Goal: Obtain resource: Obtain resource

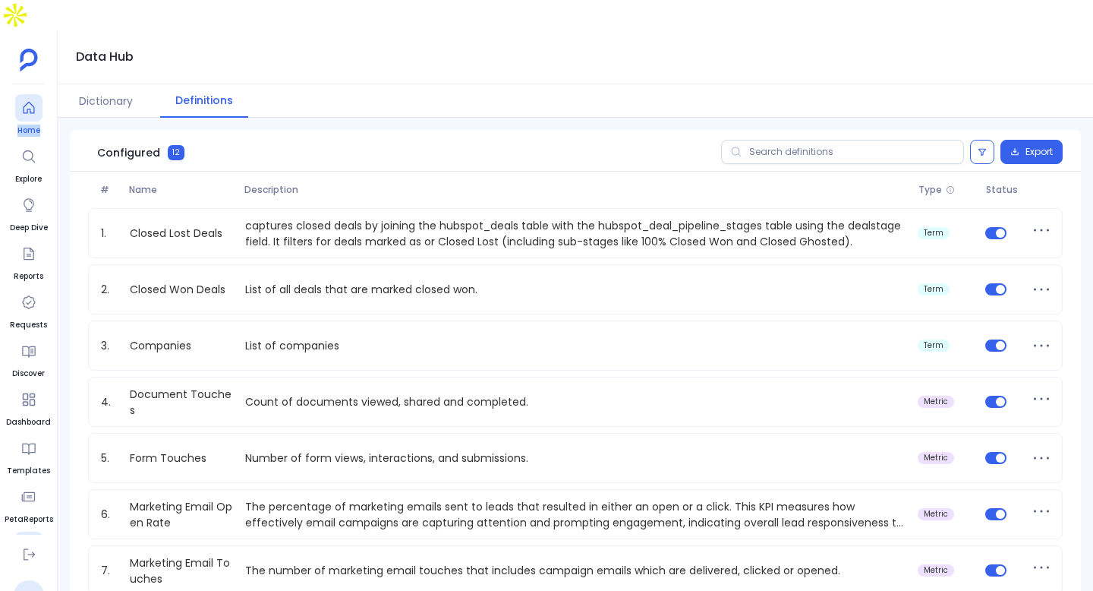
click at [30, 100] on icon at bounding box center [28, 107] width 15 height 15
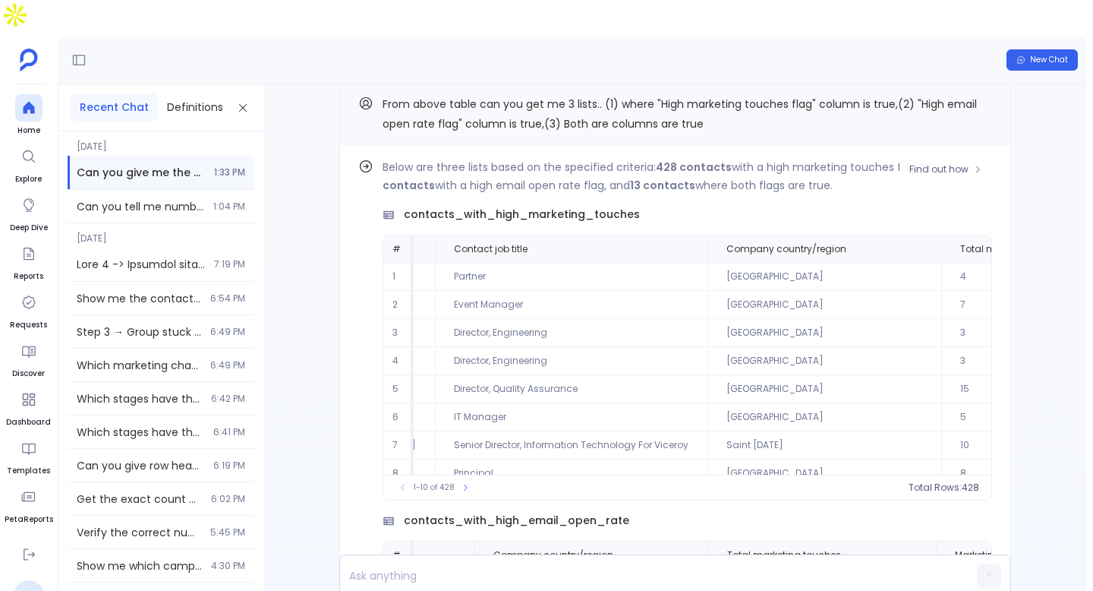
scroll to position [-651, 0]
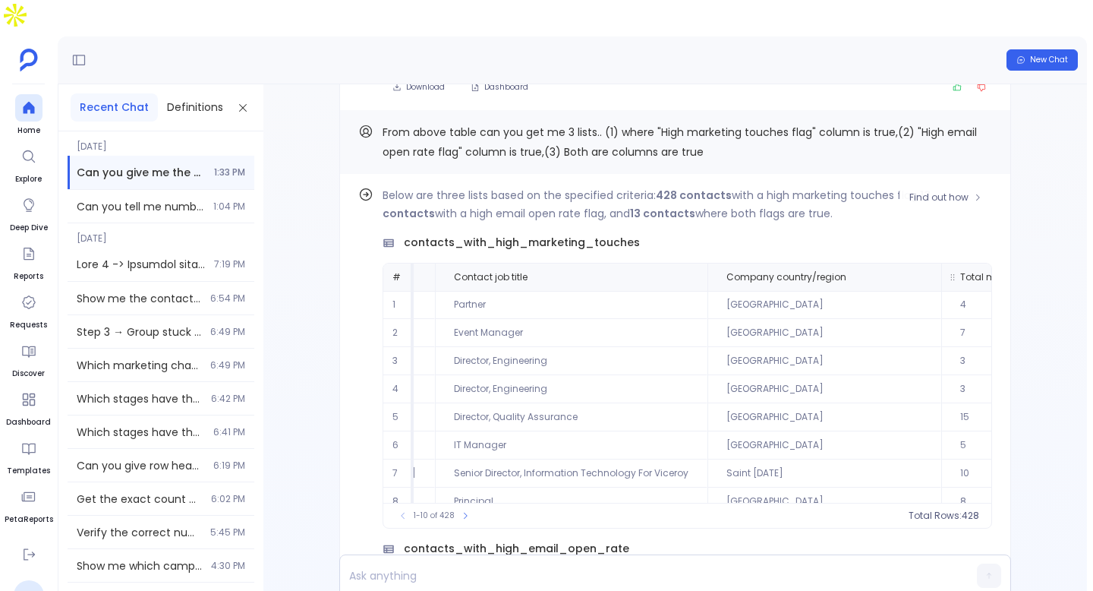
click at [901, 299] on button "Sort Descending" at bounding box center [906, 302] width 150 height 30
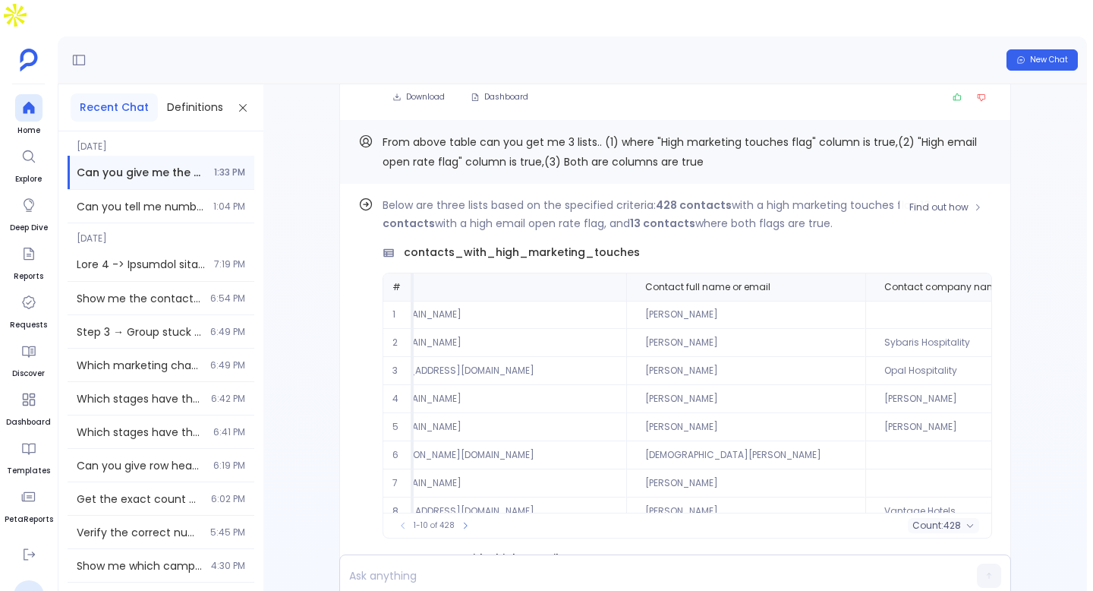
scroll to position [0, 0]
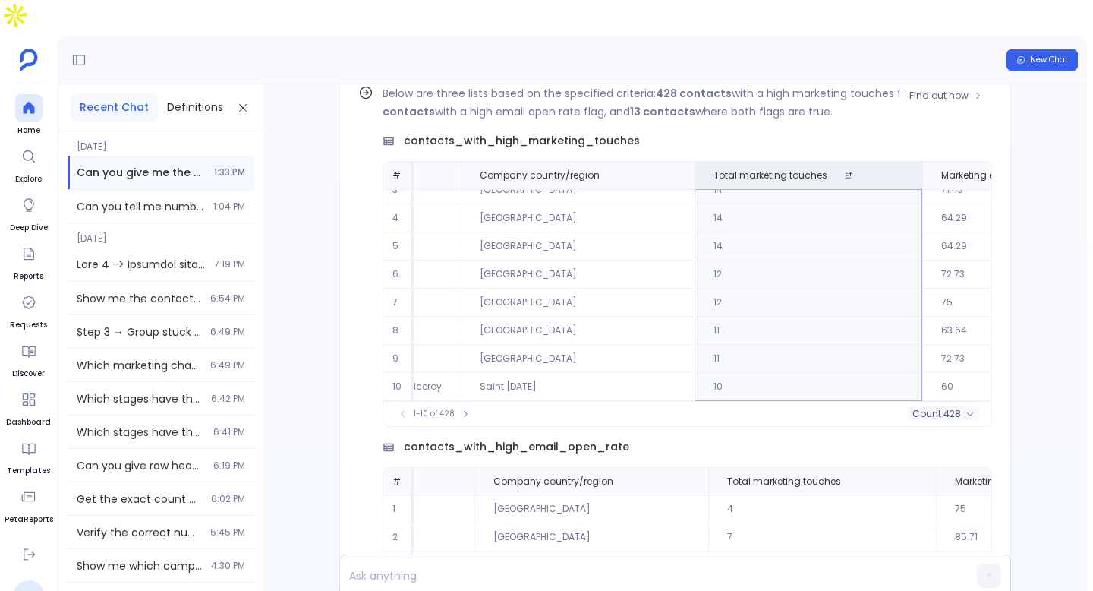
click at [695, 373] on td "10" at bounding box center [809, 387] width 228 height 28
click at [484, 288] on td "[GEOGRAPHIC_DATA]" at bounding box center [578, 302] width 234 height 28
click at [922, 288] on td "75" at bounding box center [1039, 302] width 235 height 28
click at [922, 232] on td "64.29" at bounding box center [1039, 246] width 235 height 28
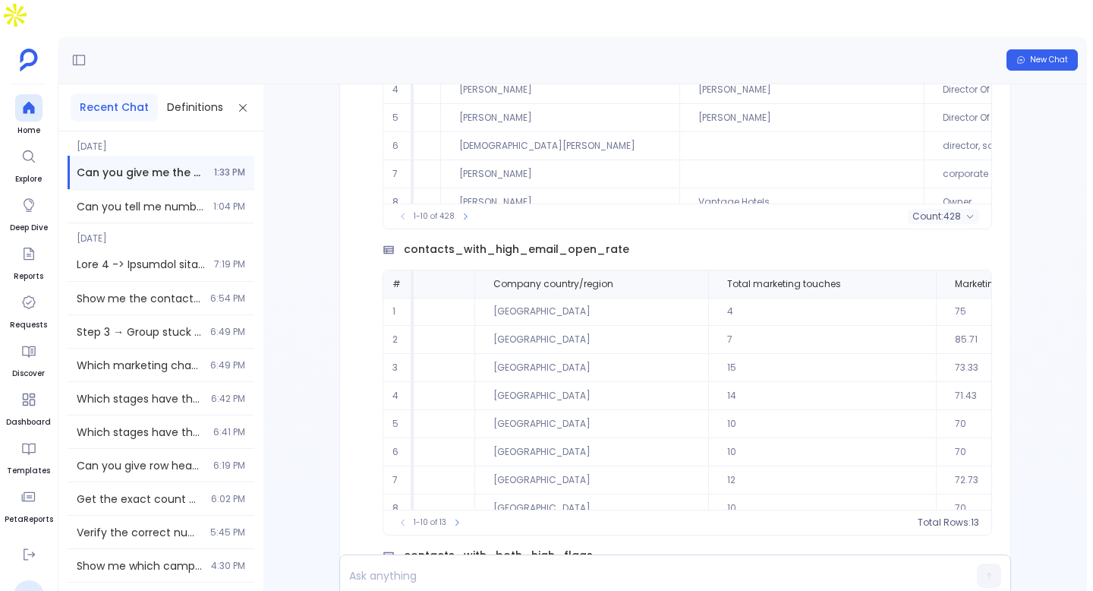
scroll to position [73, 1071]
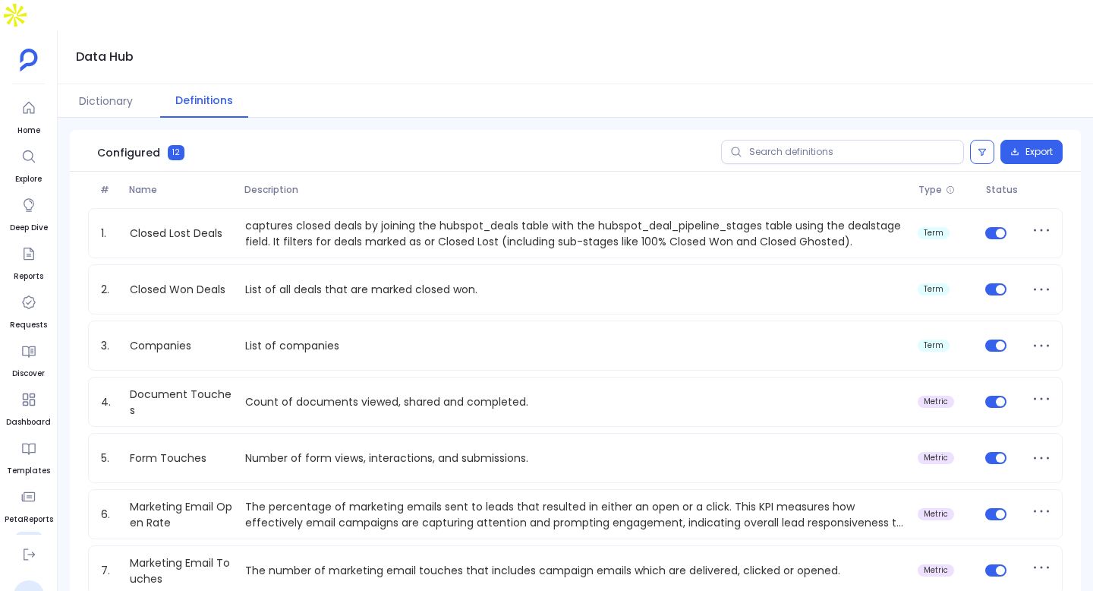
scroll to position [88, 0]
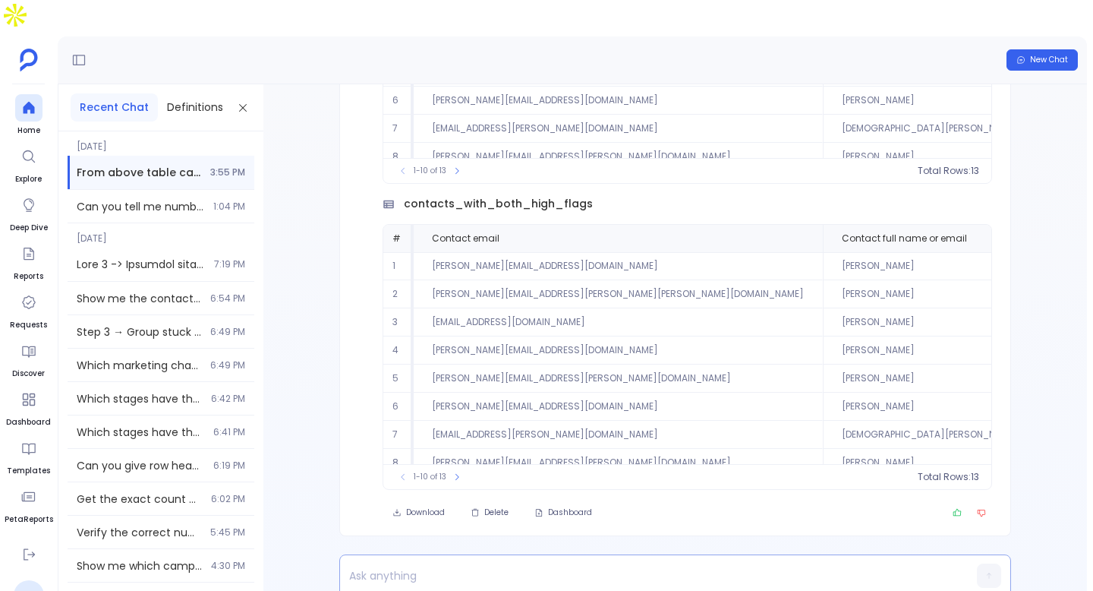
click at [541, 565] on p at bounding box center [646, 575] width 612 height 21
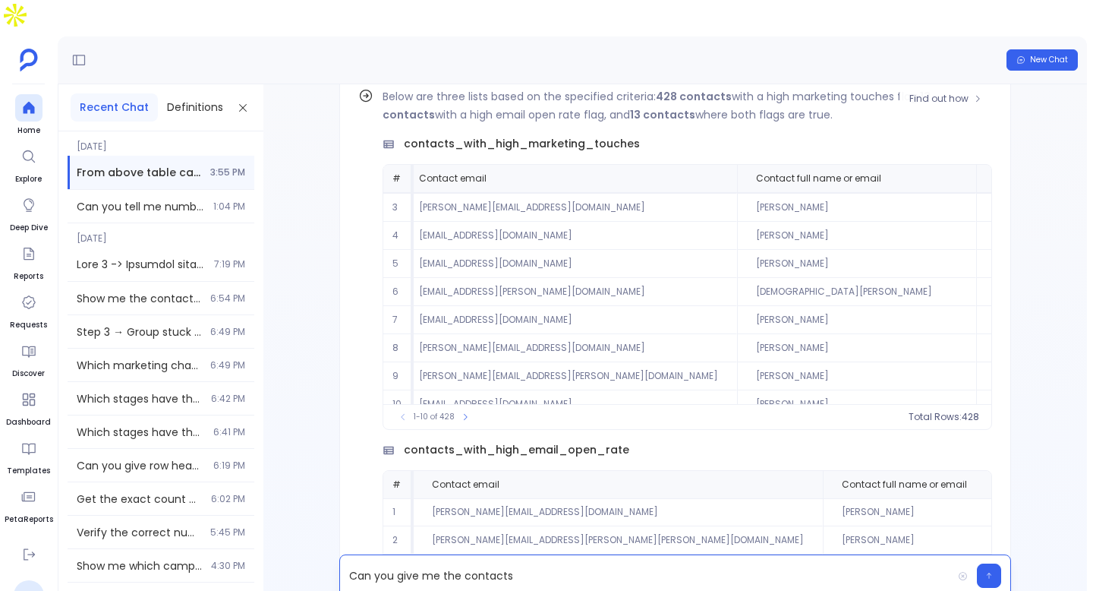
scroll to position [33, 13]
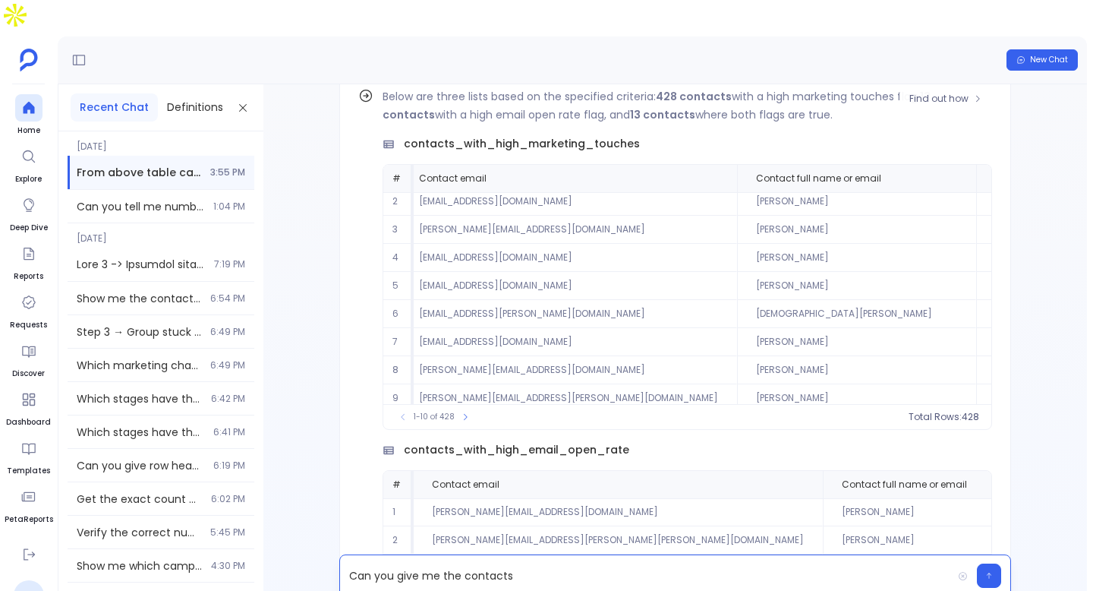
click at [563, 136] on span "contacts_with_high_marketing_touches" at bounding box center [522, 144] width 236 height 16
copy span "contacts_with_high_marketing_touches"
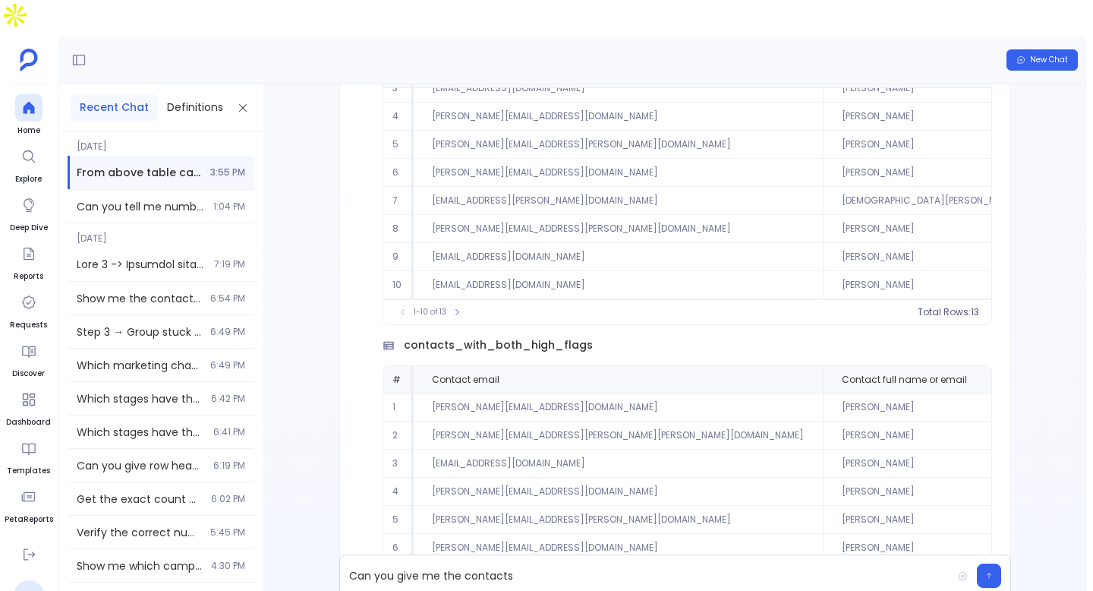
scroll to position [0, 0]
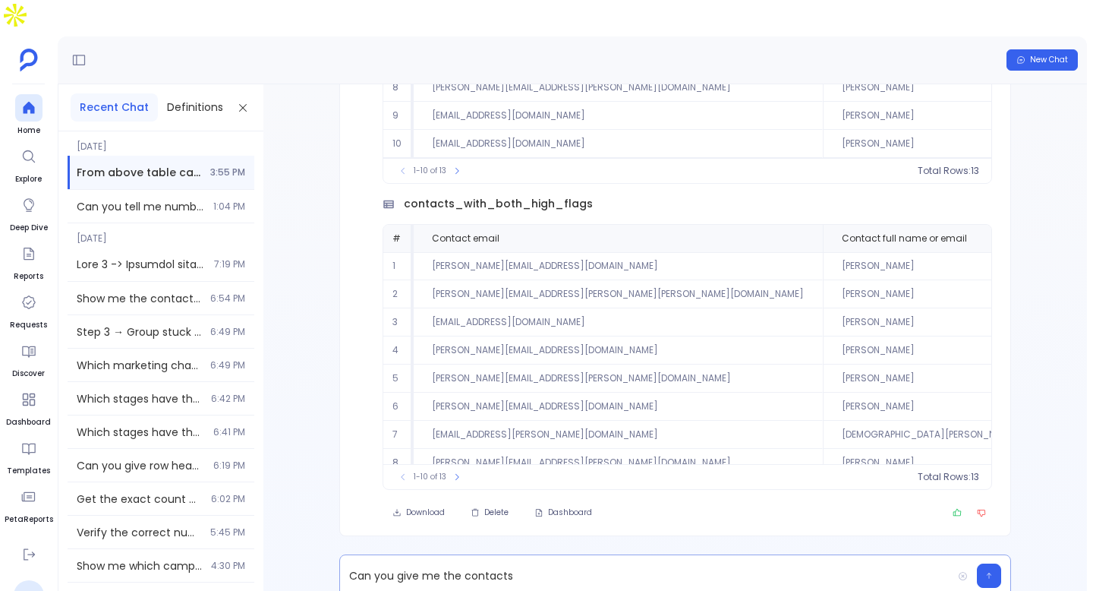
click at [583, 565] on p "Can you give me the contacts" at bounding box center [646, 575] width 612 height 21
click at [856, 565] on p "Can you give me the contacts with "contacts_with_high_marketing_touches" in tab…" at bounding box center [646, 575] width 612 height 21
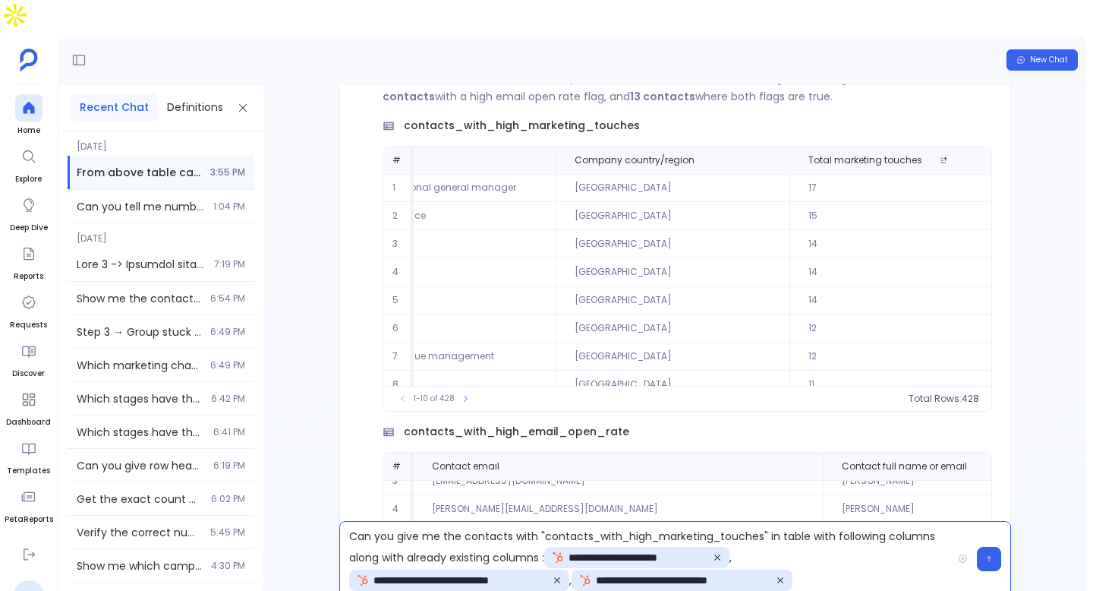
scroll to position [0, 1045]
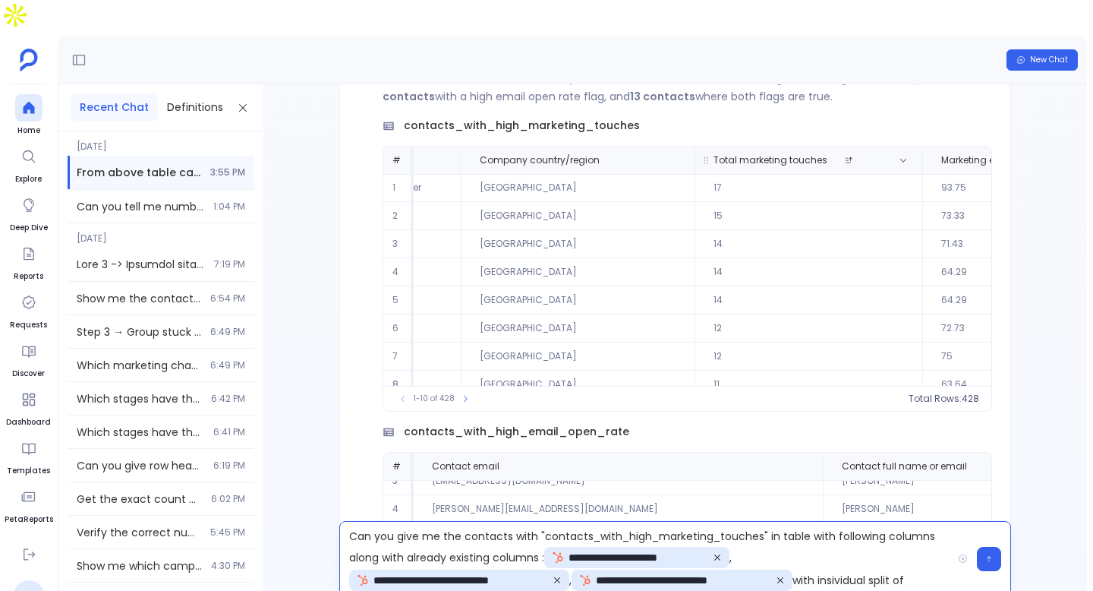
click at [714, 154] on span "Total marketing touches" at bounding box center [771, 160] width 114 height 12
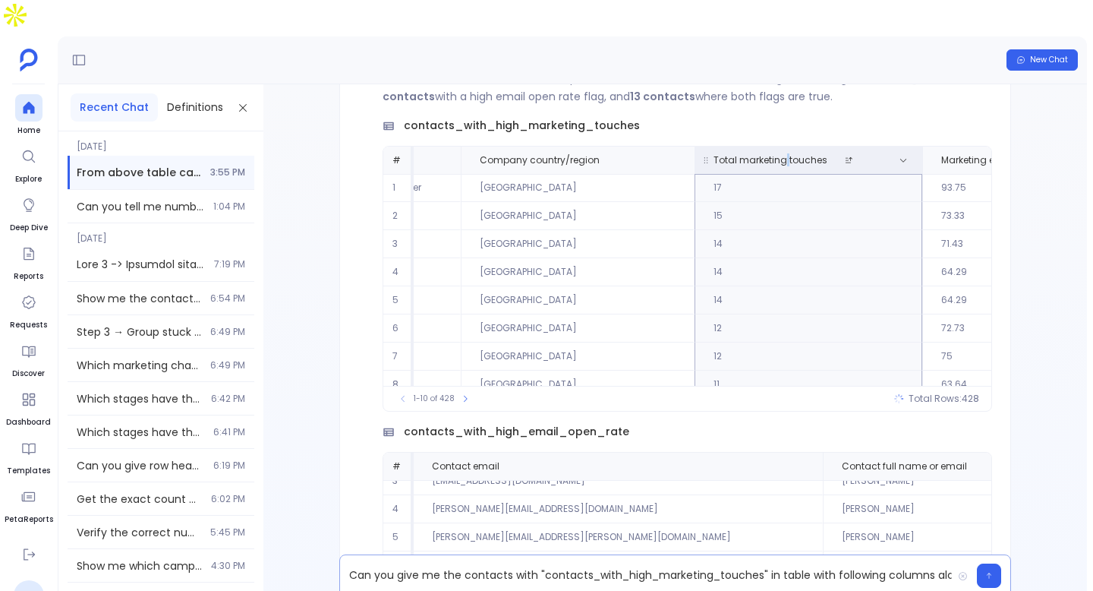
click at [714, 154] on span "Total marketing touches" at bounding box center [771, 160] width 114 height 12
click at [859, 557] on div "**********" at bounding box center [646, 575] width 612 height 41
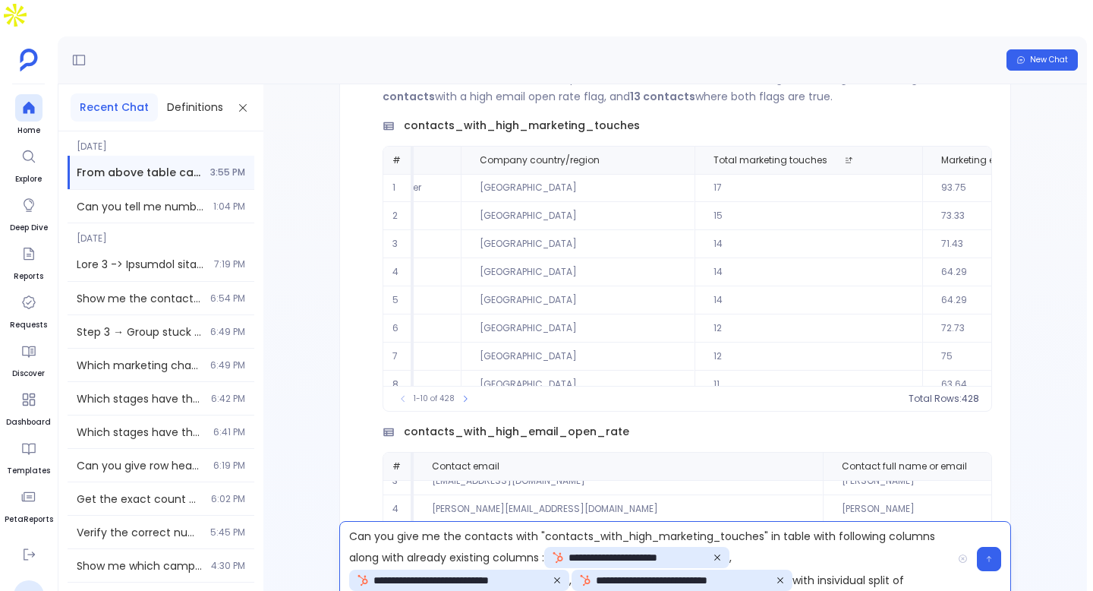
click at [935, 552] on div "**********" at bounding box center [675, 559] width 672 height 76
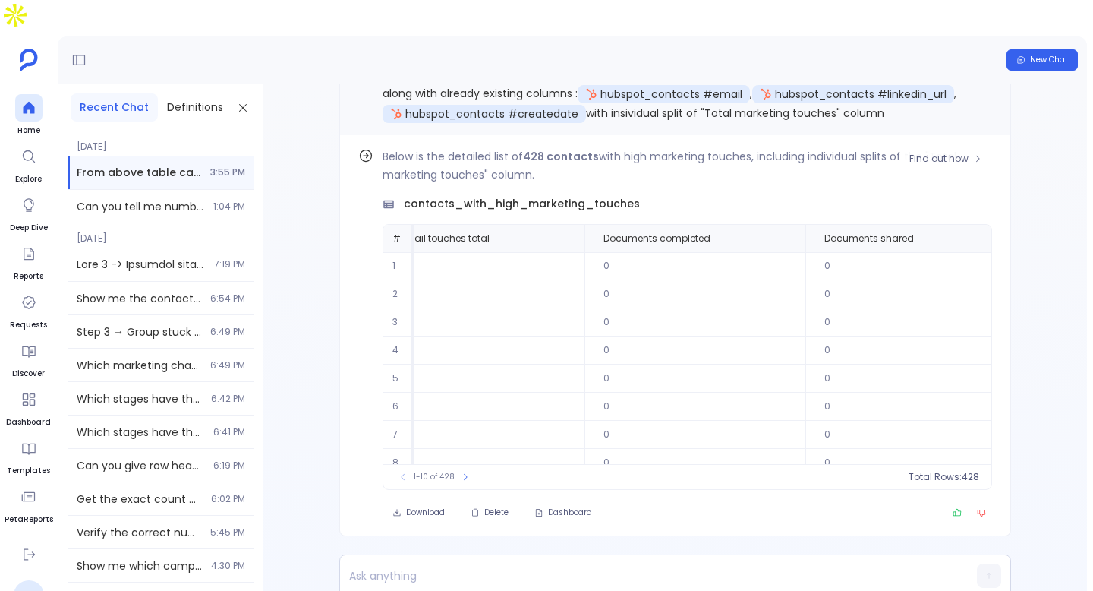
scroll to position [0, 2899]
click at [411, 502] on button "Download" at bounding box center [419, 512] width 72 height 21
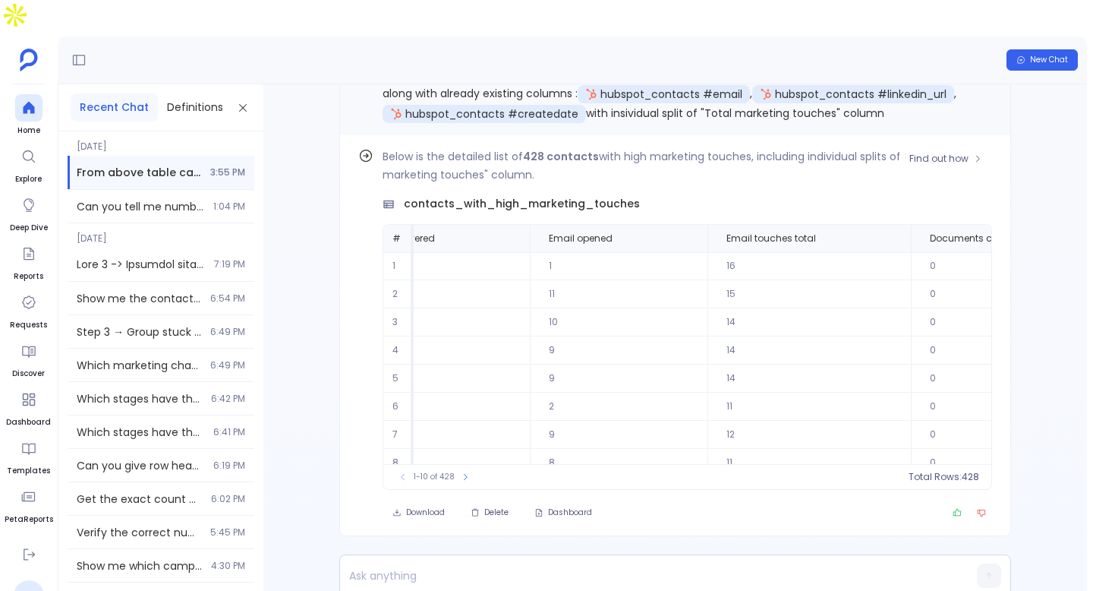
scroll to position [0, 1900]
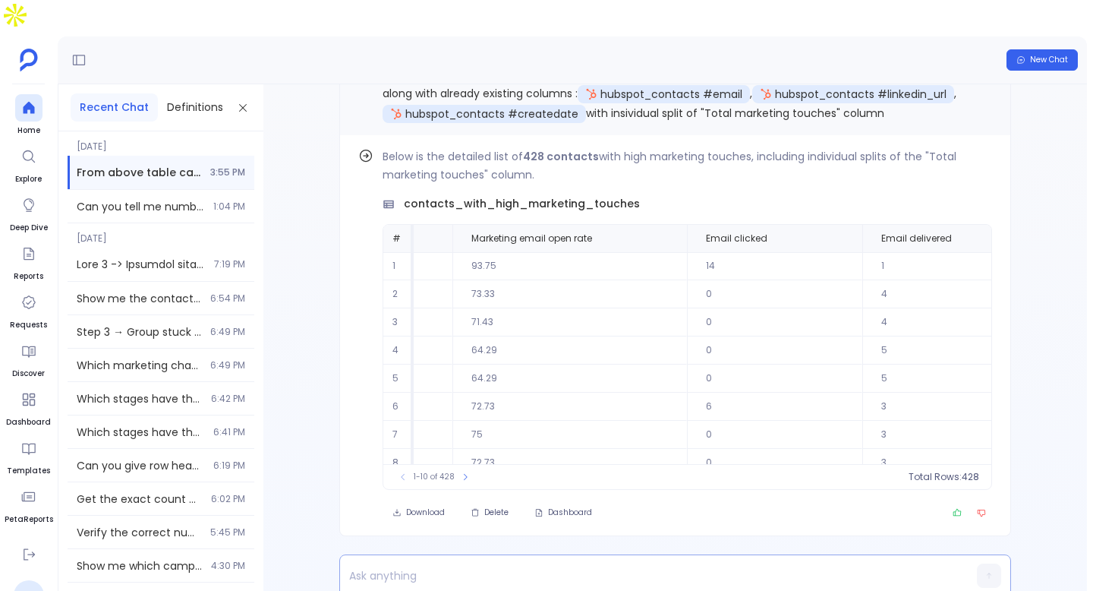
click at [472, 555] on div at bounding box center [646, 575] width 612 height 41
click at [438, 561] on div at bounding box center [675, 575] width 672 height 43
click at [438, 565] on p "To enrich screen reader interactions, please activate Accessibility in Grammarl…" at bounding box center [646, 575] width 612 height 21
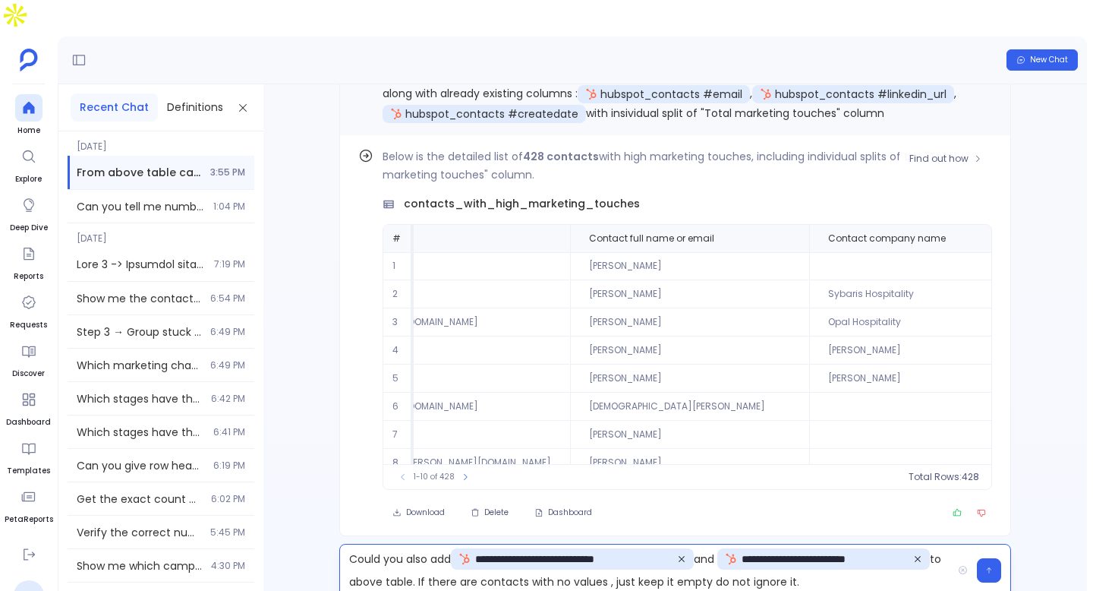
scroll to position [0, 412]
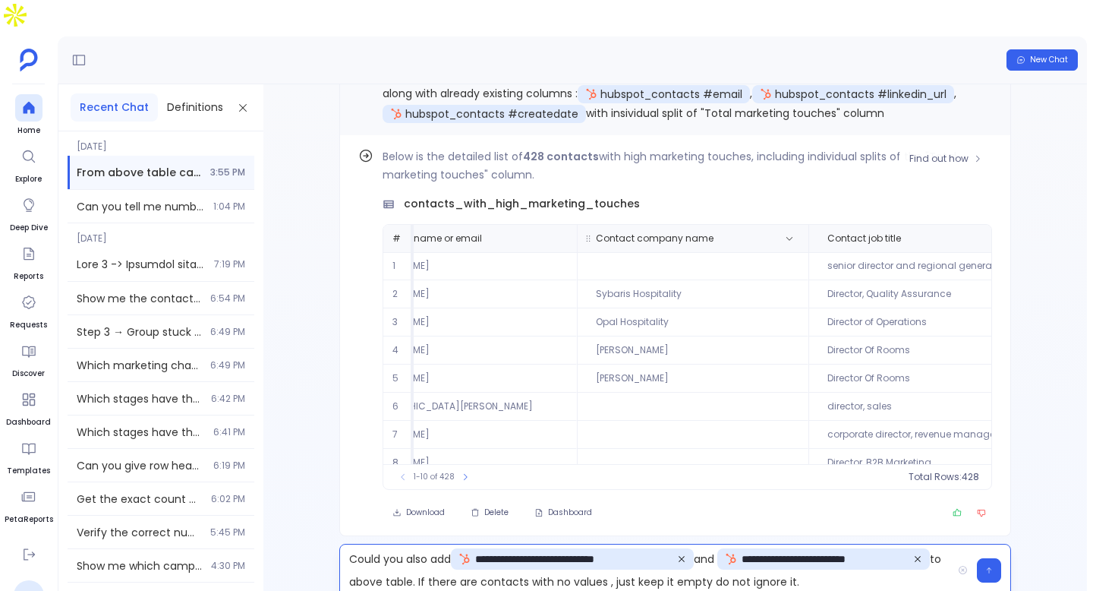
click at [597, 232] on span "Contact company name" at bounding box center [655, 238] width 118 height 12
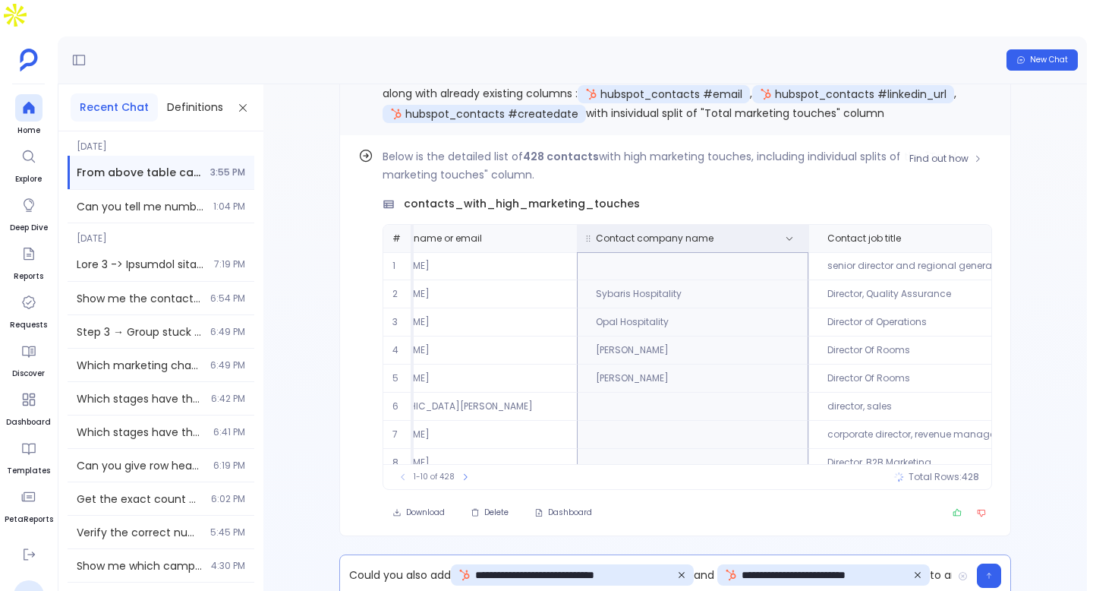
click at [597, 232] on span "Contact company name" at bounding box center [655, 238] width 118 height 12
copy tr "Contact company name"
click at [949, 564] on p "**********" at bounding box center [646, 575] width 612 height 23
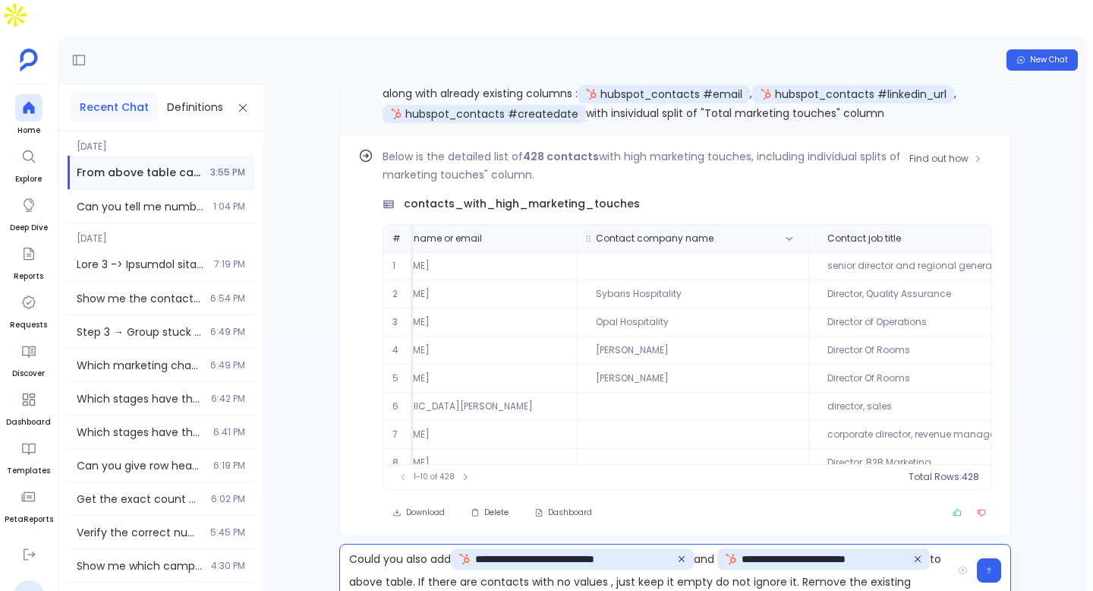
click at [577, 225] on th "Contact company name" at bounding box center [693, 238] width 232 height 27
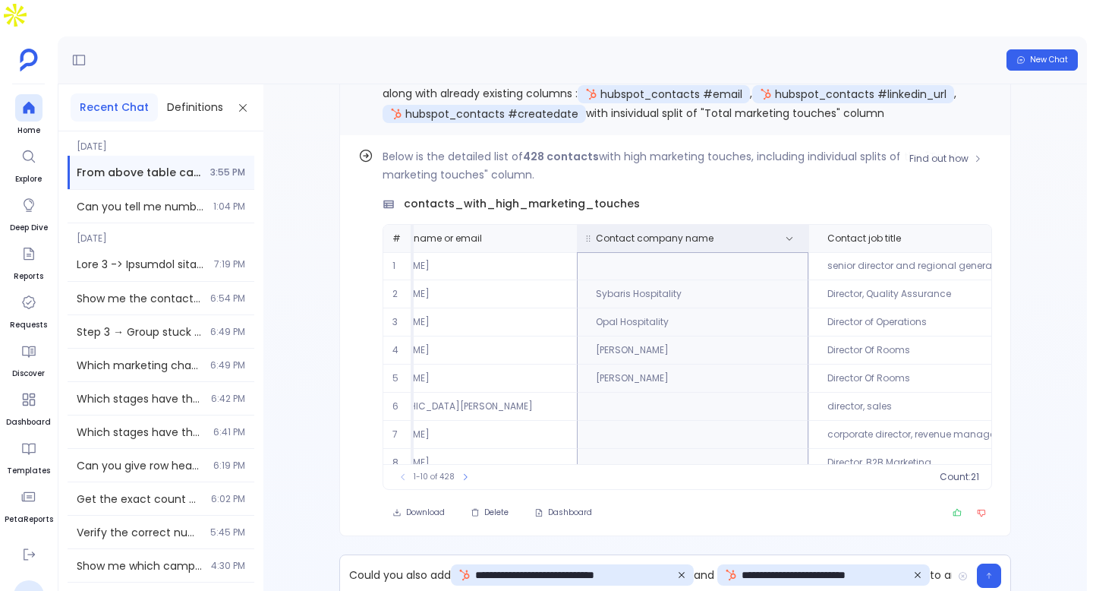
click at [577, 225] on th "Contact company name" at bounding box center [693, 238] width 232 height 27
copy tr "Contact company name"
click at [952, 571] on button at bounding box center [960, 576] width 16 height 10
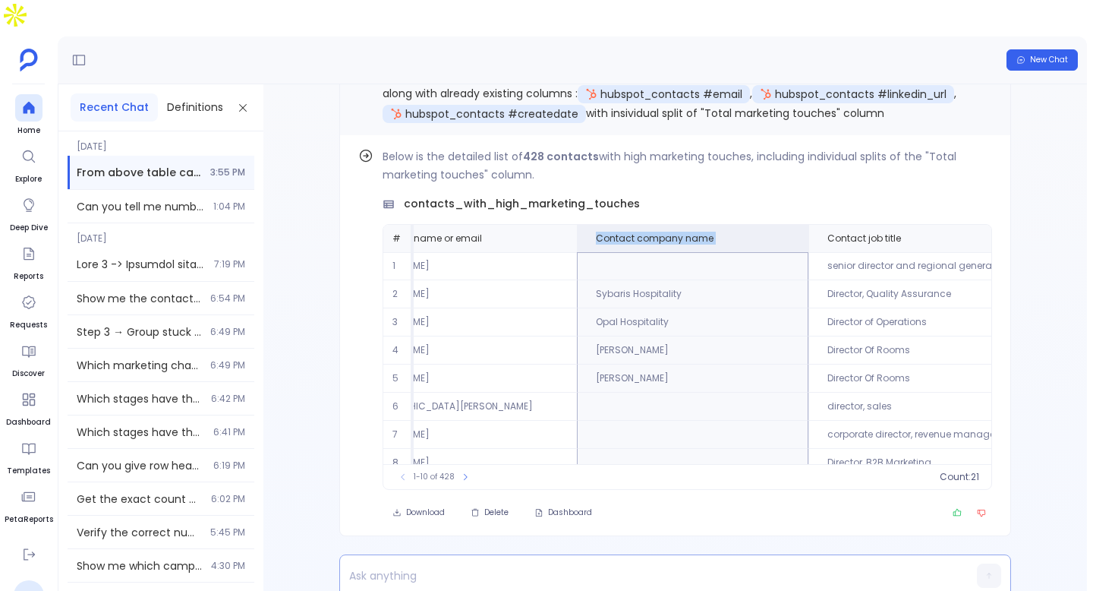
click at [952, 554] on div at bounding box center [675, 575] width 672 height 43
click at [784, 565] on p "To enrich screen reader interactions, please activate Accessibility in Grammarl…" at bounding box center [646, 575] width 612 height 21
click at [714, 554] on div at bounding box center [675, 575] width 672 height 43
click at [713, 499] on div "Find out how Below is the detailed list of 428 contacts with high marketing tou…" at bounding box center [675, 335] width 672 height 401
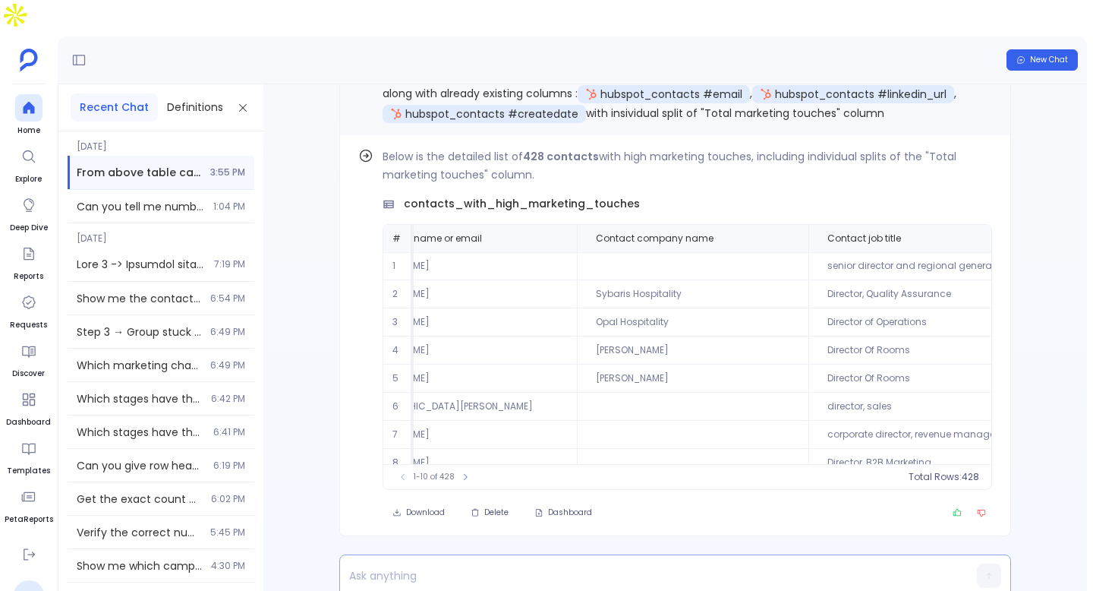
click at [648, 565] on p "To enrich screen reader interactions, please activate Accessibility in Grammarl…" at bounding box center [646, 575] width 612 height 21
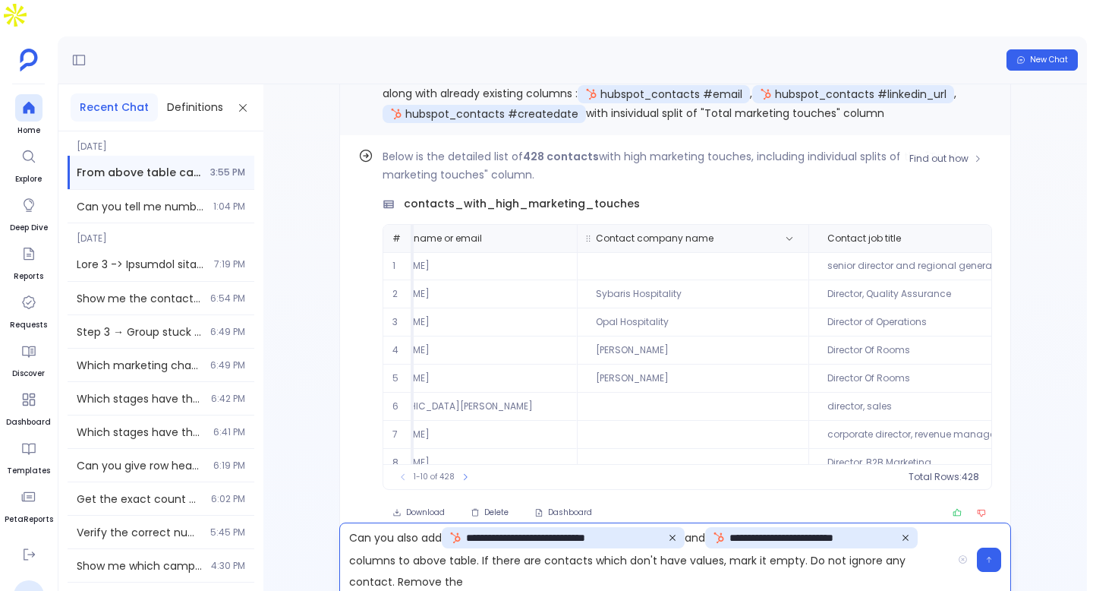
click at [577, 225] on th "Contact company name" at bounding box center [693, 238] width 232 height 27
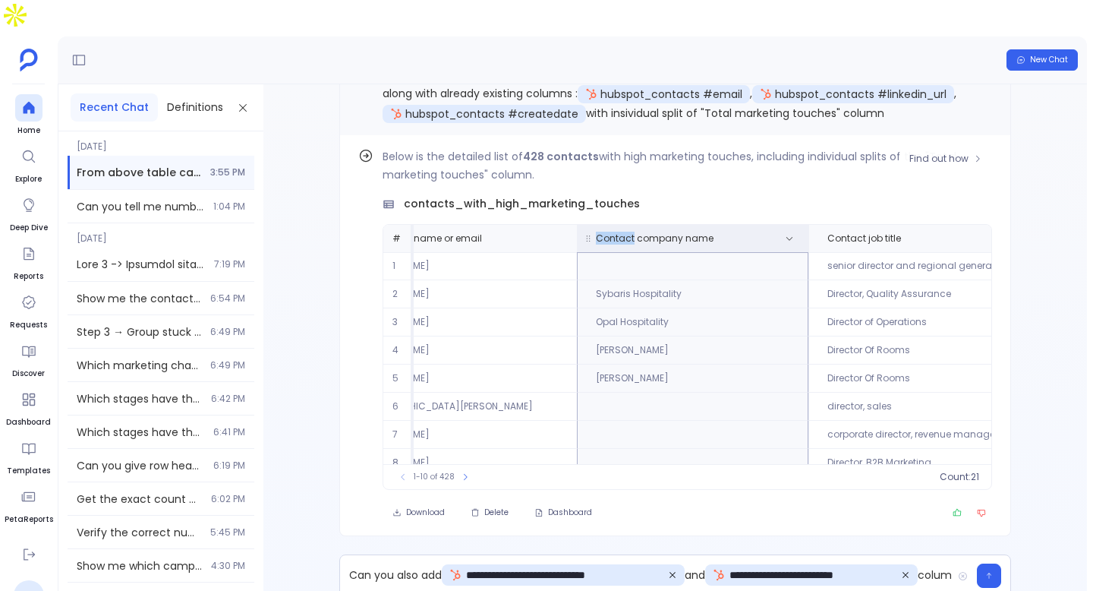
click at [577, 225] on th "Contact company name" at bounding box center [693, 238] width 232 height 27
copy tr "Contact company name"
click at [391, 564] on p "**********" at bounding box center [646, 575] width 612 height 23
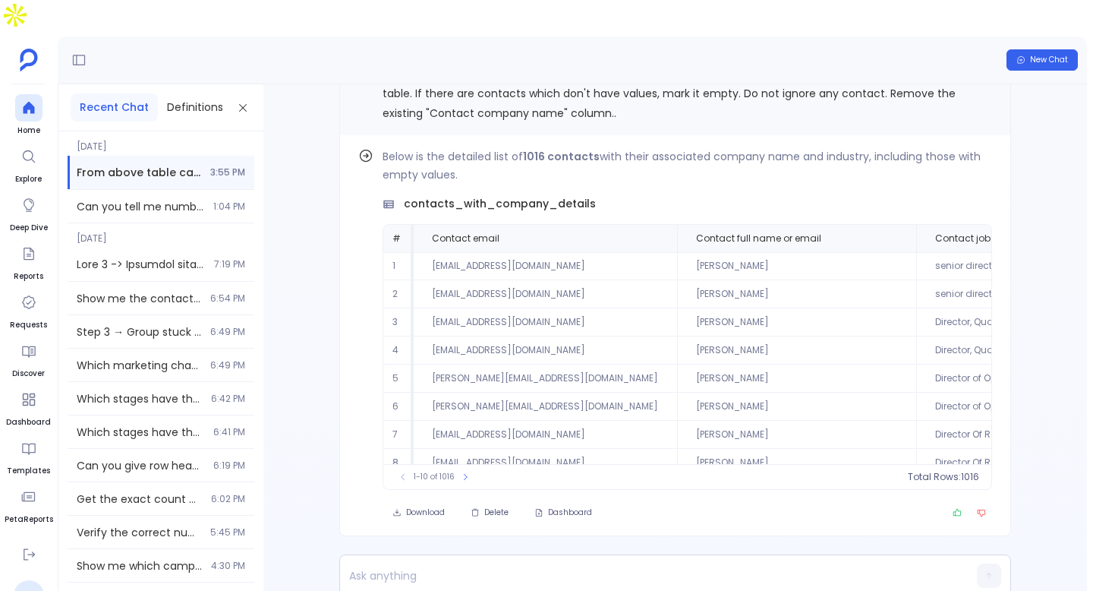
click at [478, 570] on div "Find out how Below is the detailed list of 1016 contacts with their associated …" at bounding box center [675, 349] width 824 height 531
click at [494, 565] on p "To enrich screen reader interactions, please activate Accessibility in Grammarl…" at bounding box center [646, 575] width 612 height 21
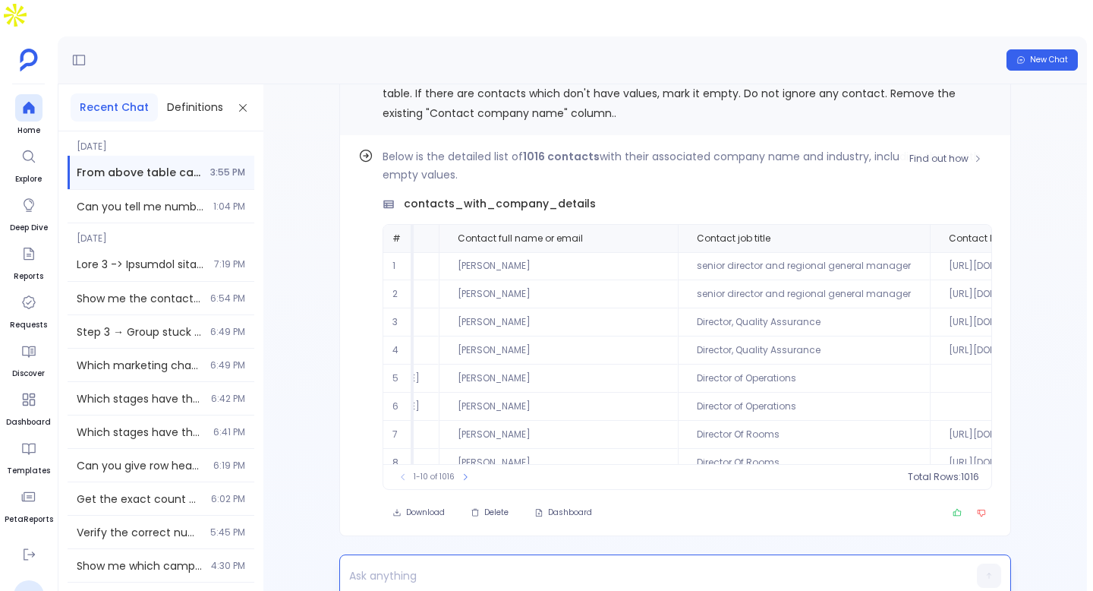
scroll to position [0, 0]
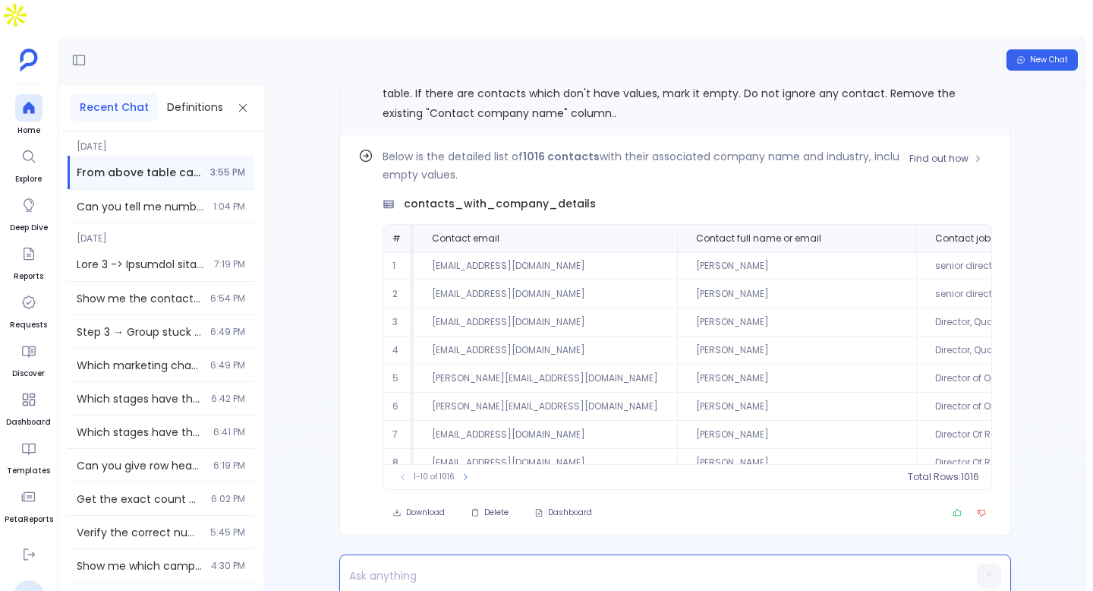
click at [677, 336] on td "[PERSON_NAME]" at bounding box center [796, 350] width 239 height 28
click at [441, 565] on p "To enrich screen reader interactions, please activate Accessibility in Grammarl…" at bounding box center [646, 575] width 612 height 21
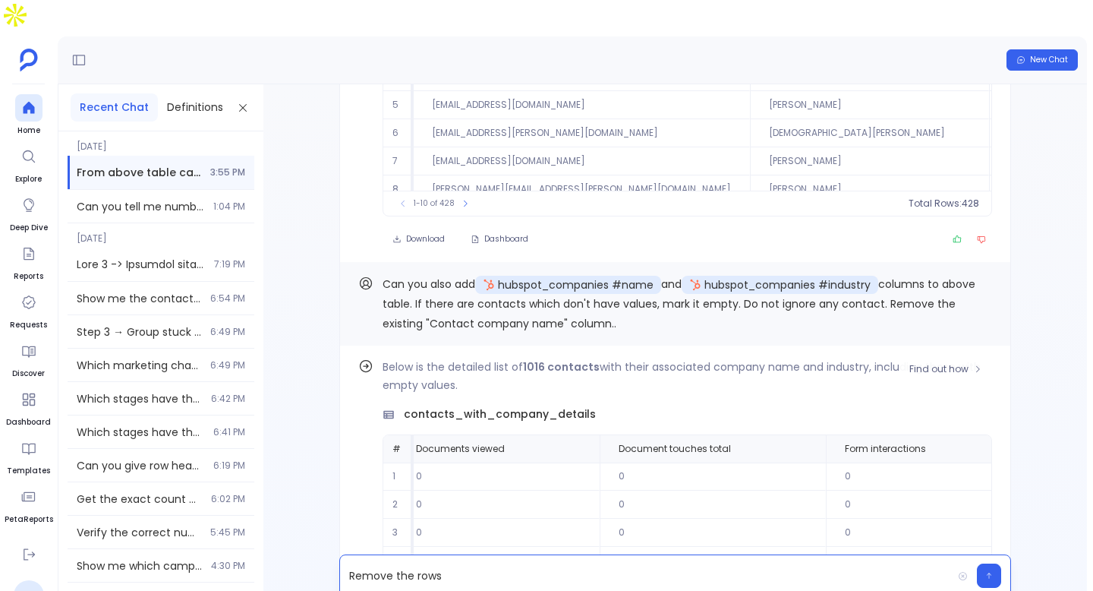
scroll to position [-278, 0]
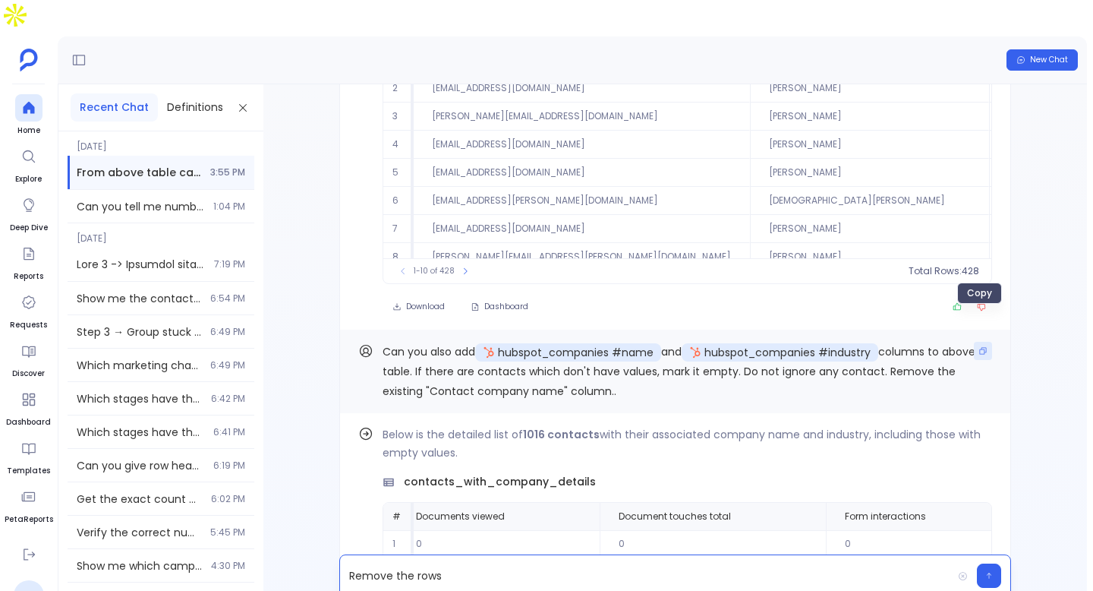
click at [980, 347] on icon "Copy" at bounding box center [983, 350] width 7 height 7
click at [405, 565] on p "Remove the rows" at bounding box center [646, 575] width 612 height 21
click at [985, 342] on button "Copy" at bounding box center [983, 351] width 18 height 18
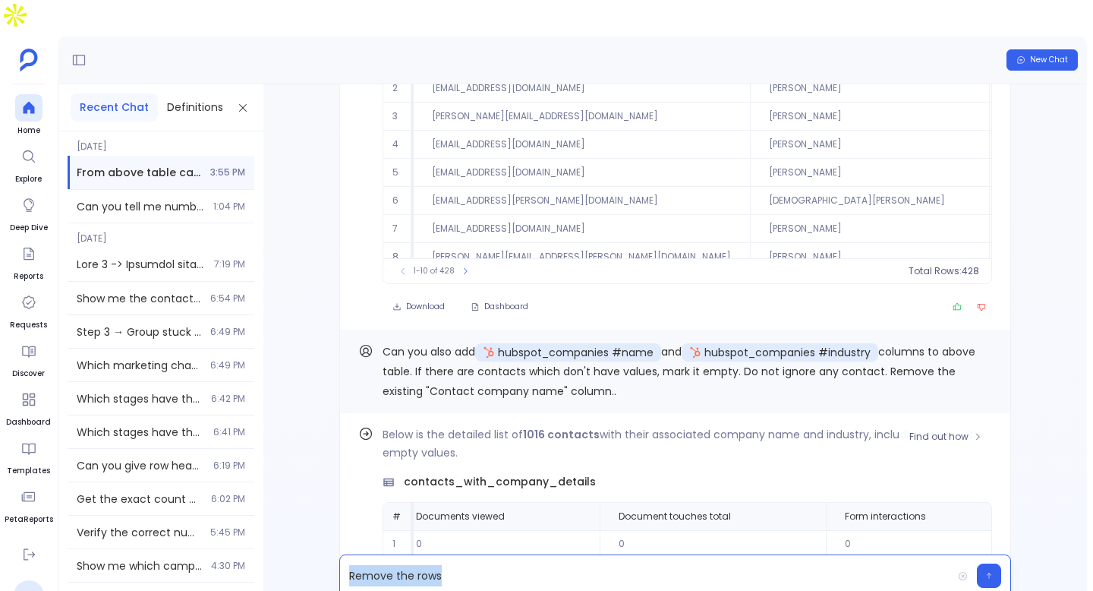
scroll to position [0, 0]
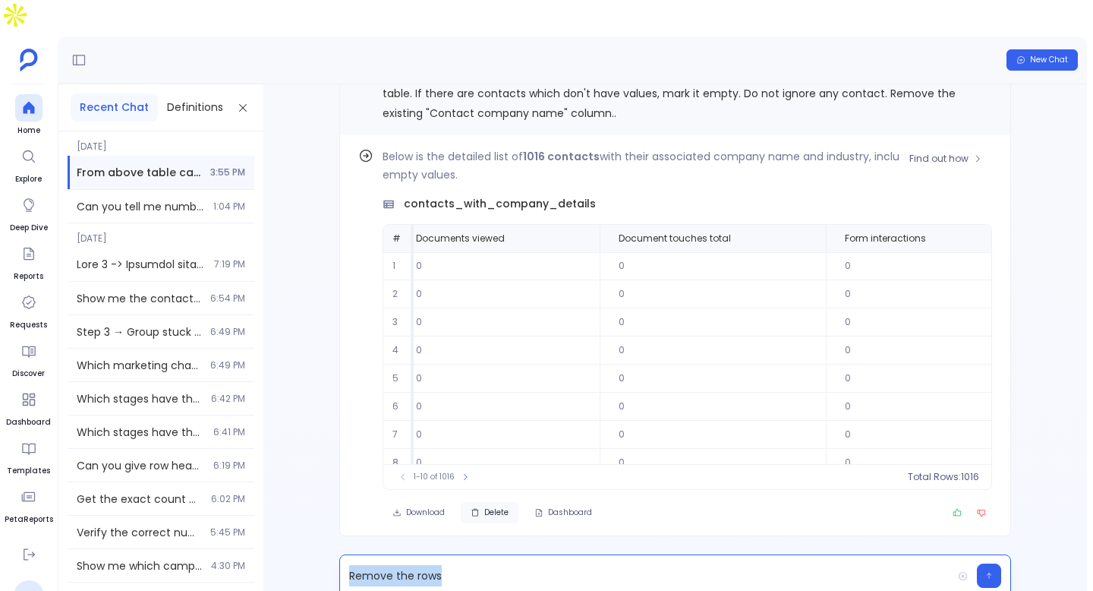
click at [476, 508] on icon "button" at bounding box center [475, 512] width 9 height 9
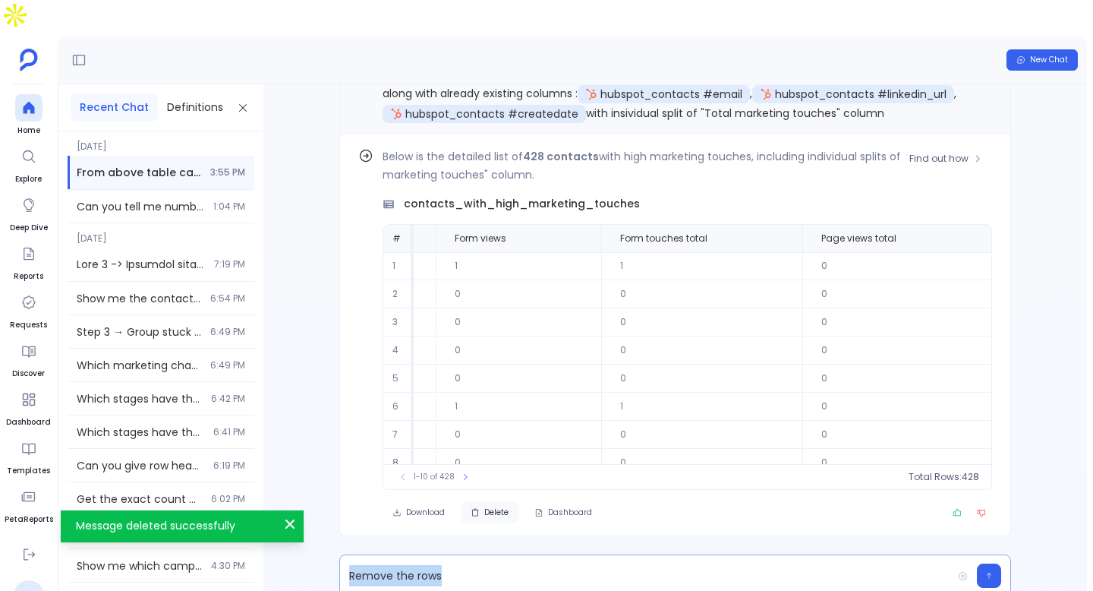
scroll to position [0, 4103]
click at [562, 556] on div "Remove the rows" at bounding box center [646, 575] width 612 height 41
click at [562, 561] on div "Remove the rows" at bounding box center [646, 575] width 612 height 29
click at [566, 565] on p "Remove the rows" at bounding box center [646, 575] width 612 height 21
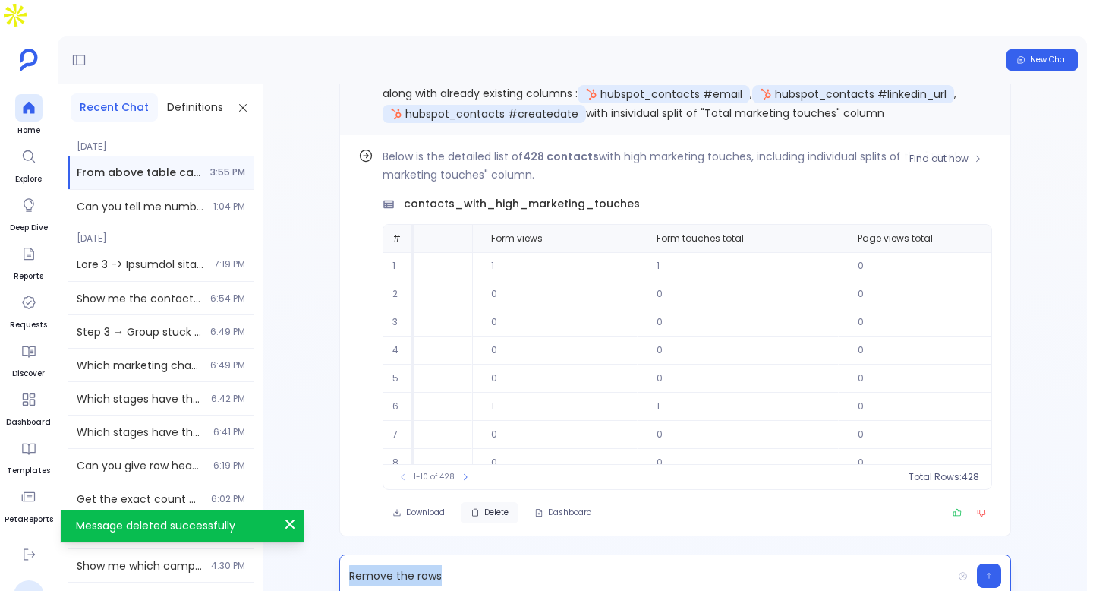
click at [566, 565] on p "Remove the rows" at bounding box center [646, 575] width 612 height 21
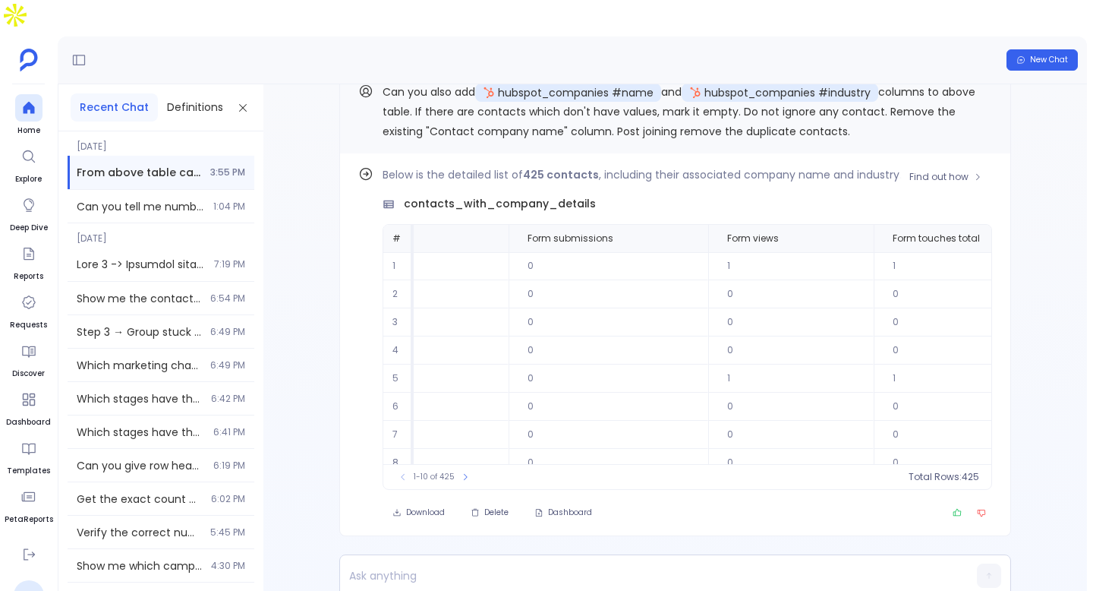
scroll to position [0, 4966]
click at [424, 507] on span "Download" at bounding box center [425, 512] width 39 height 11
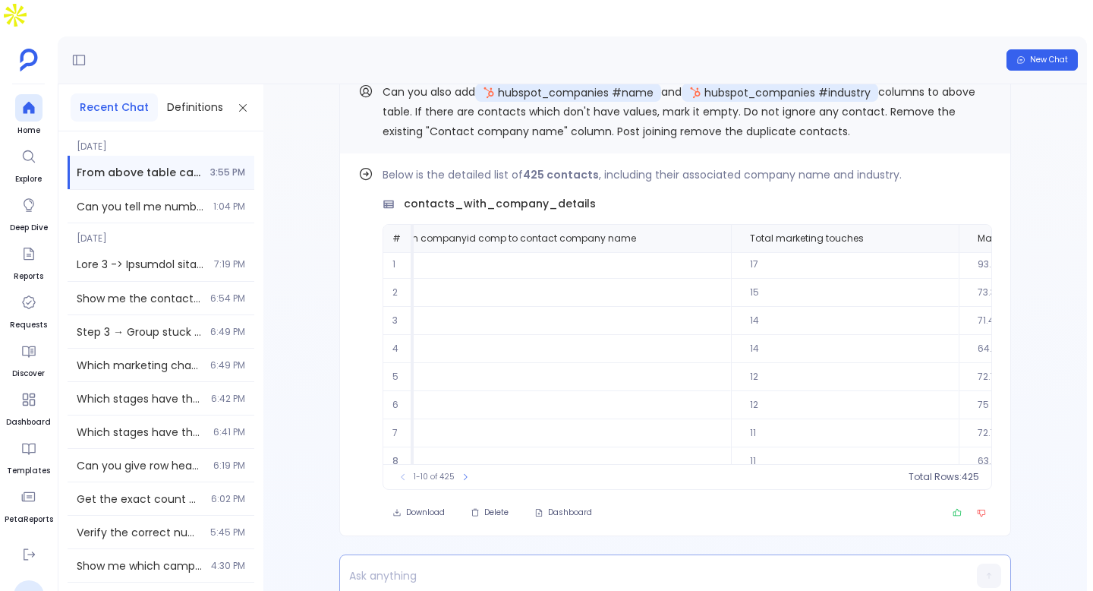
click at [443, 565] on p "To enrich screen reader interactions, please activate Accessibility in Grammarl…" at bounding box center [646, 575] width 612 height 21
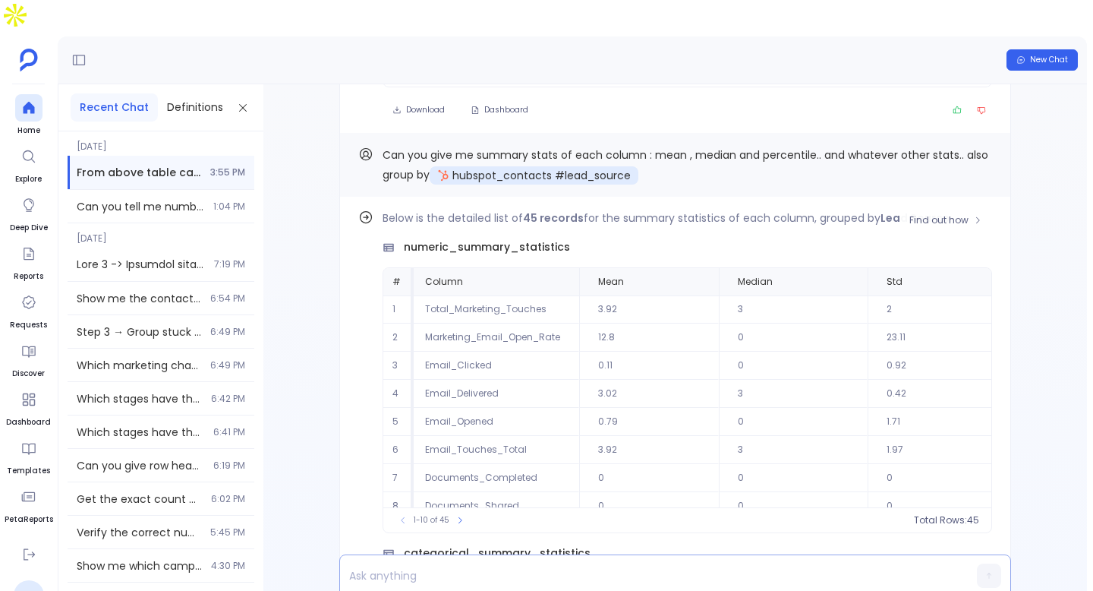
scroll to position [0, 9]
click at [703, 323] on td "12.8" at bounding box center [647, 337] width 140 height 28
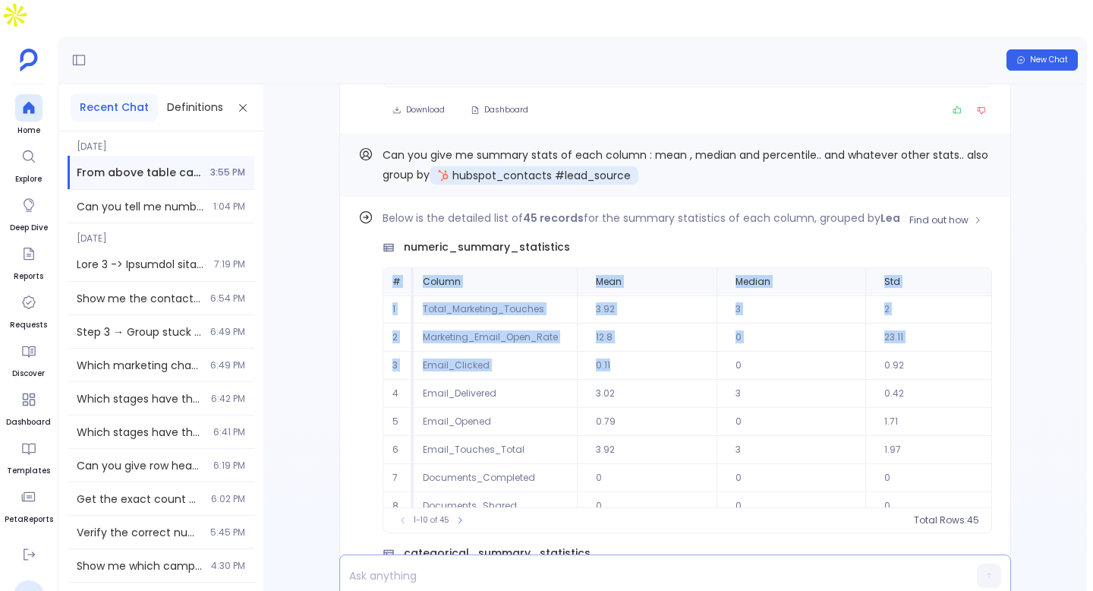
drag, startPoint x: 393, startPoint y: 248, endPoint x: 695, endPoint y: 351, distance: 318.4
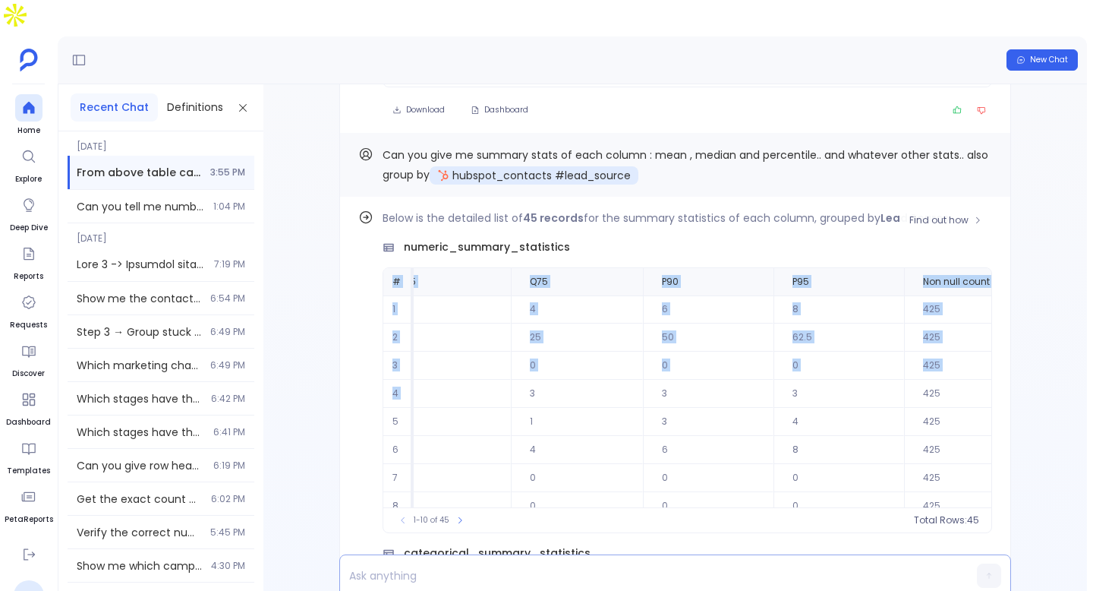
scroll to position [73, 888]
click at [465, 512] on button at bounding box center [459, 519] width 15 height 15
click at [461, 515] on icon at bounding box center [465, 519] width 9 height 9
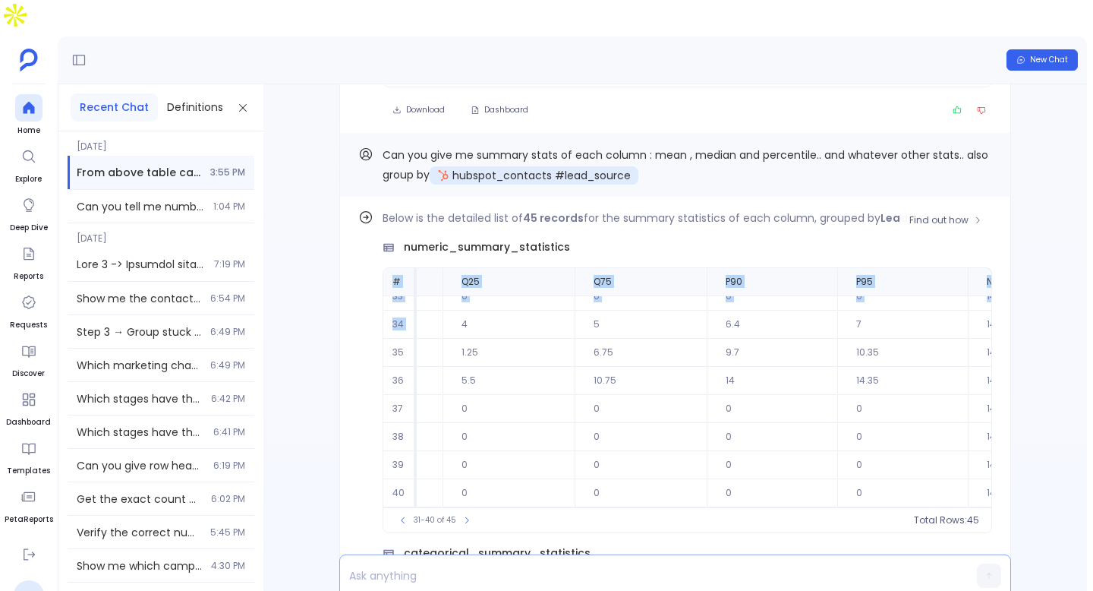
scroll to position [73, 0]
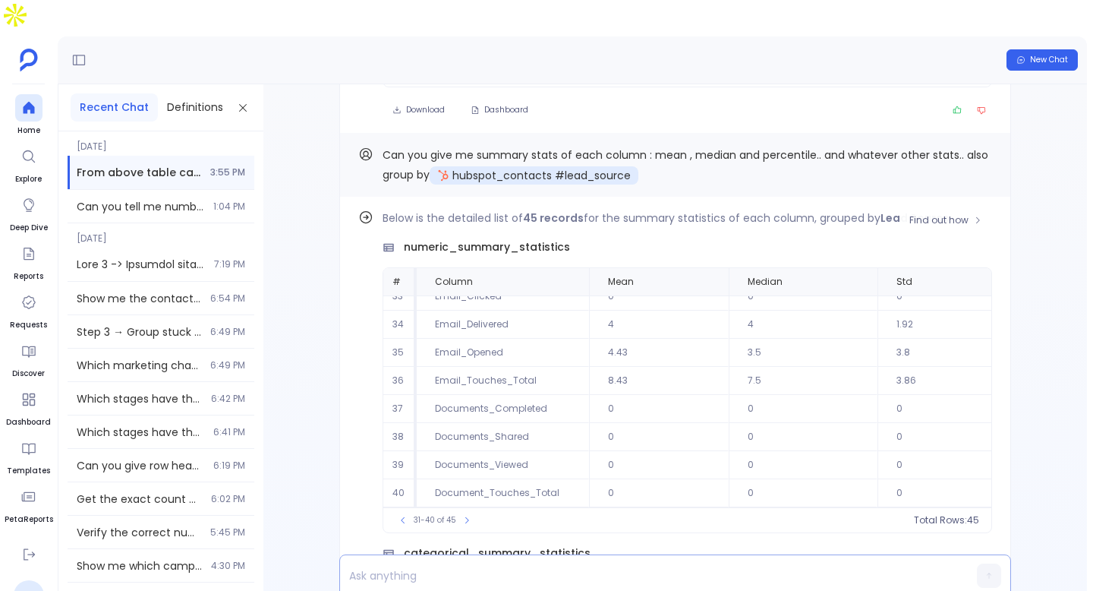
click at [456, 512] on div "31-40 of 45" at bounding box center [435, 519] width 94 height 15
click at [469, 515] on icon at bounding box center [466, 519] width 9 height 9
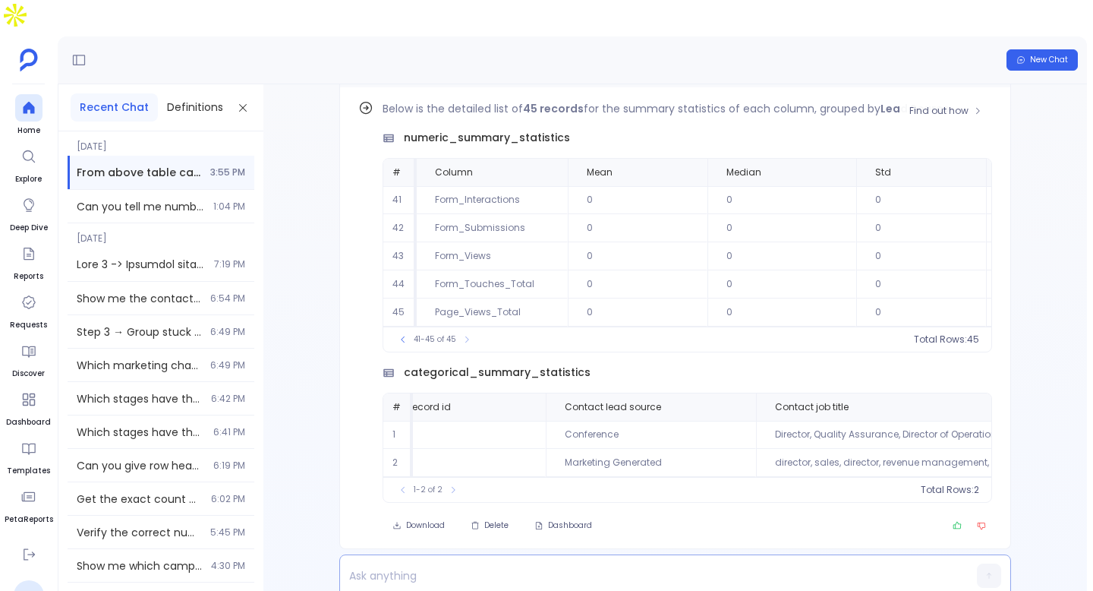
scroll to position [0, 0]
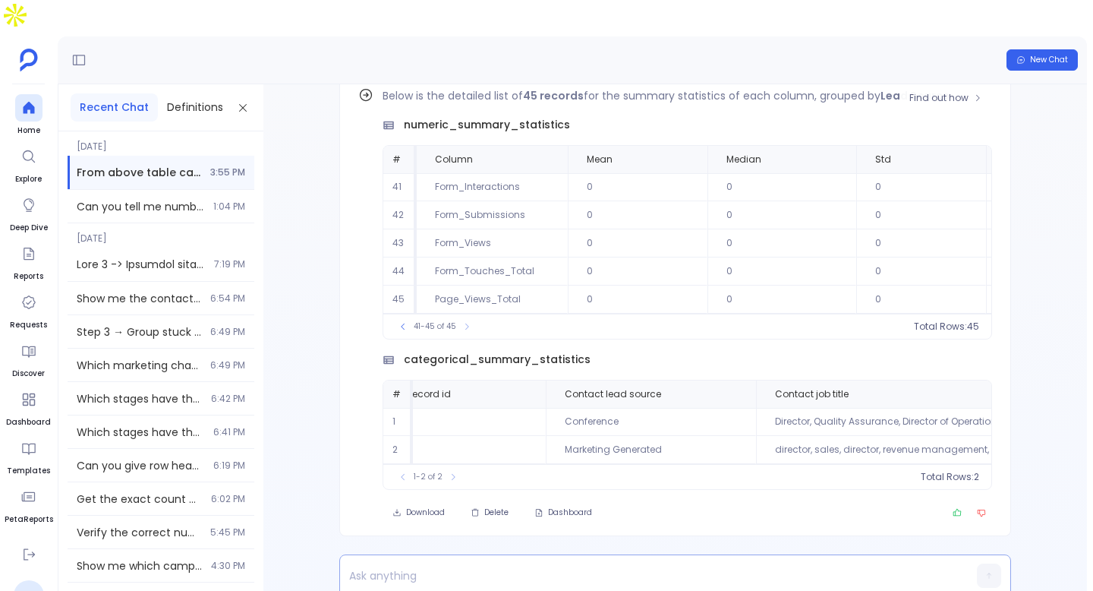
click at [394, 314] on div "41-45 of 45 Total Rows: 45" at bounding box center [687, 326] width 608 height 25
click at [400, 322] on icon at bounding box center [403, 326] width 9 height 9
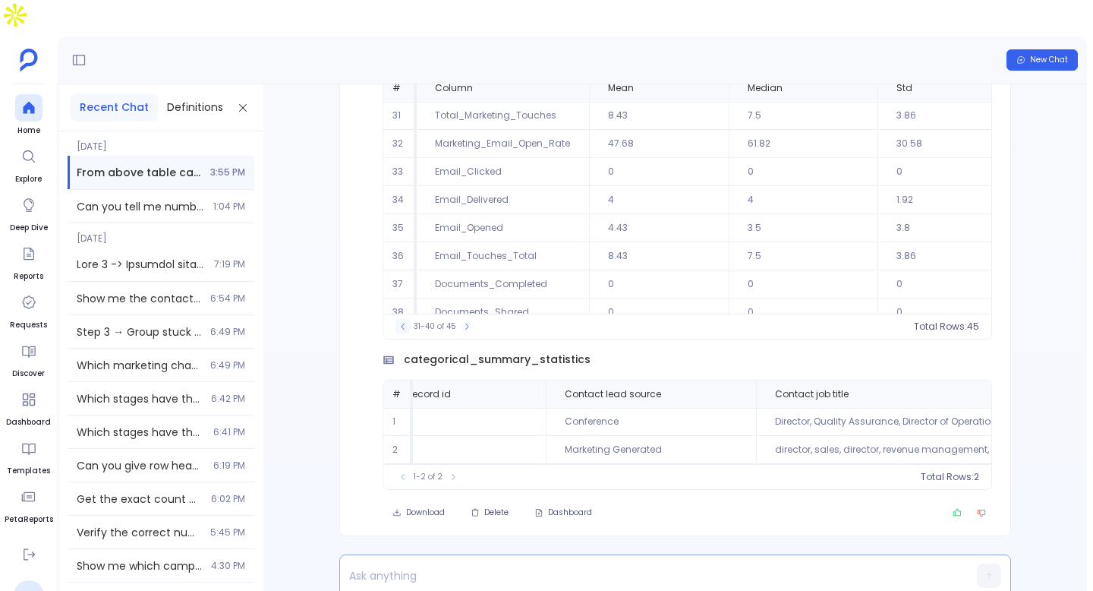
click at [400, 322] on icon at bounding box center [403, 326] width 9 height 9
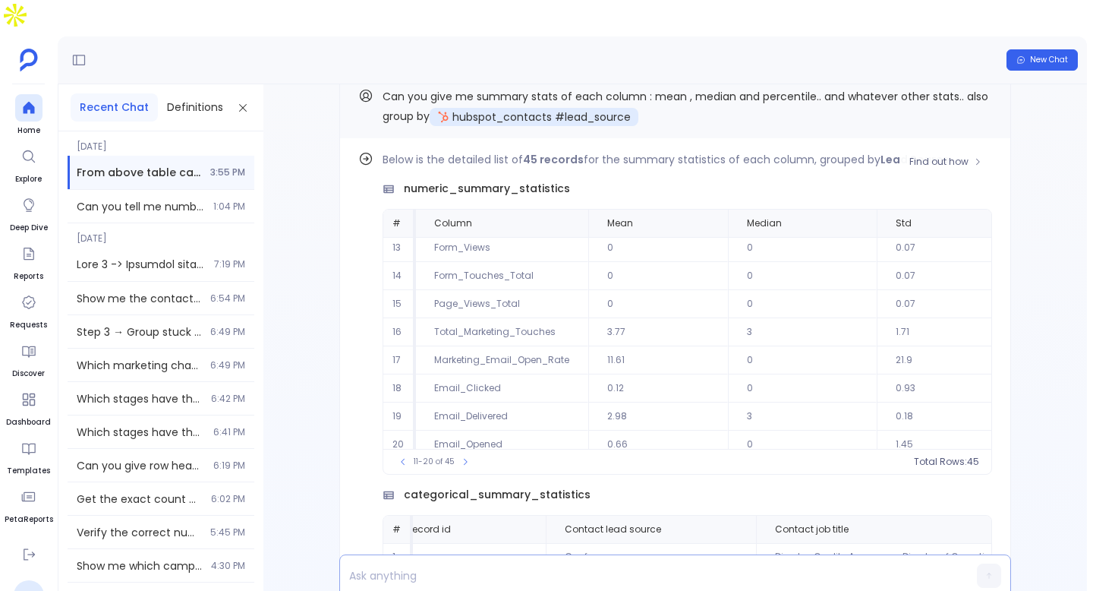
scroll to position [73, 0]
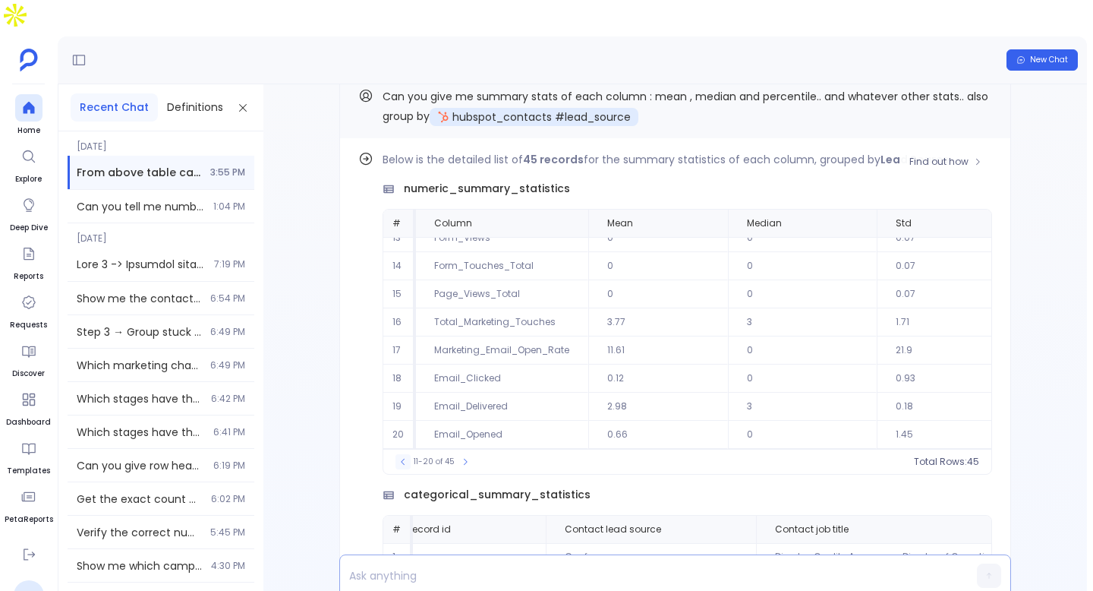
click at [398, 454] on button at bounding box center [403, 461] width 15 height 15
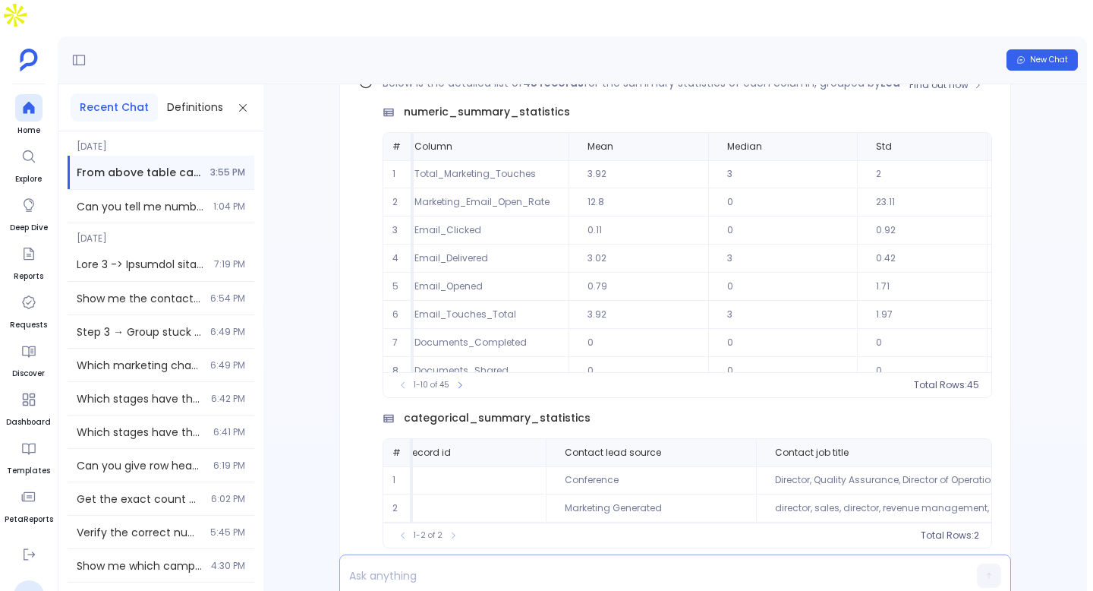
scroll to position [2, 19]
click at [462, 380] on icon at bounding box center [460, 384] width 9 height 9
click at [463, 380] on icon at bounding box center [467, 384] width 9 height 9
click at [462, 380] on icon at bounding box center [466, 384] width 9 height 9
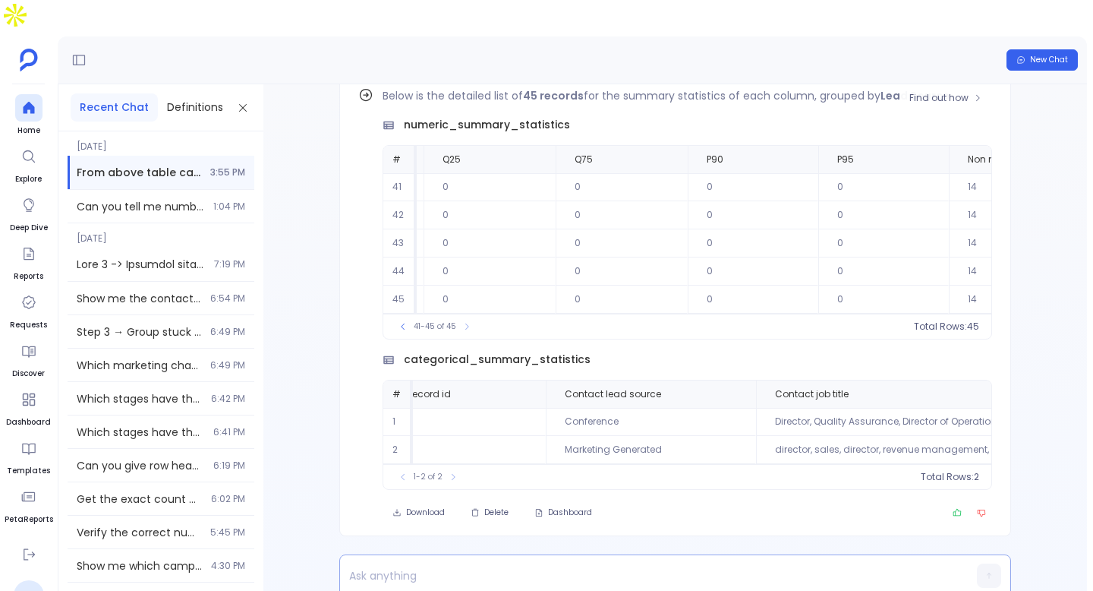
scroll to position [0, 1288]
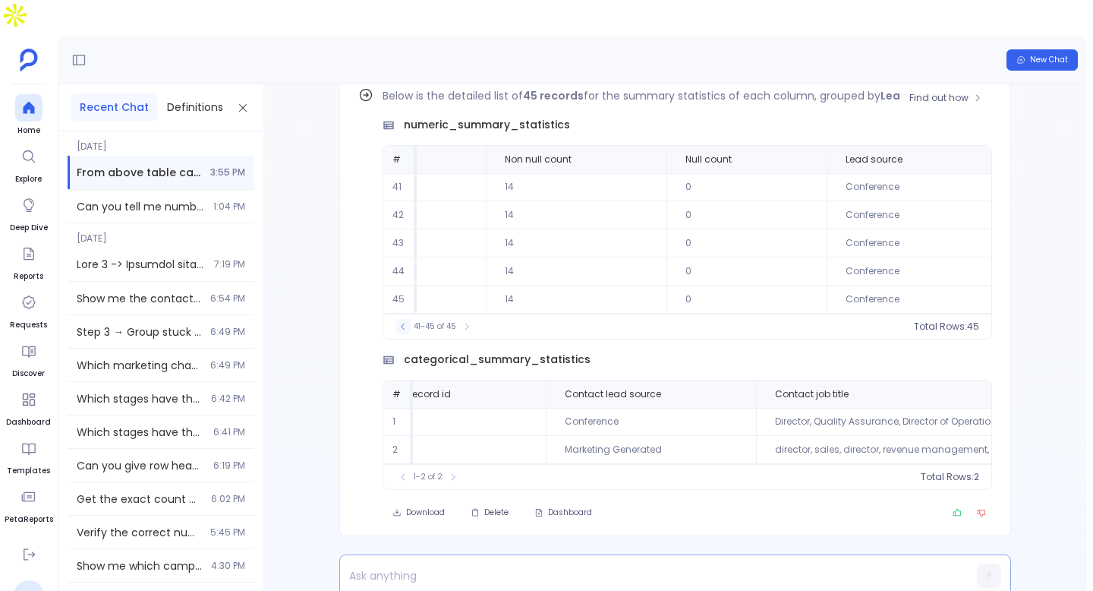
click at [401, 322] on icon at bounding box center [403, 326] width 9 height 9
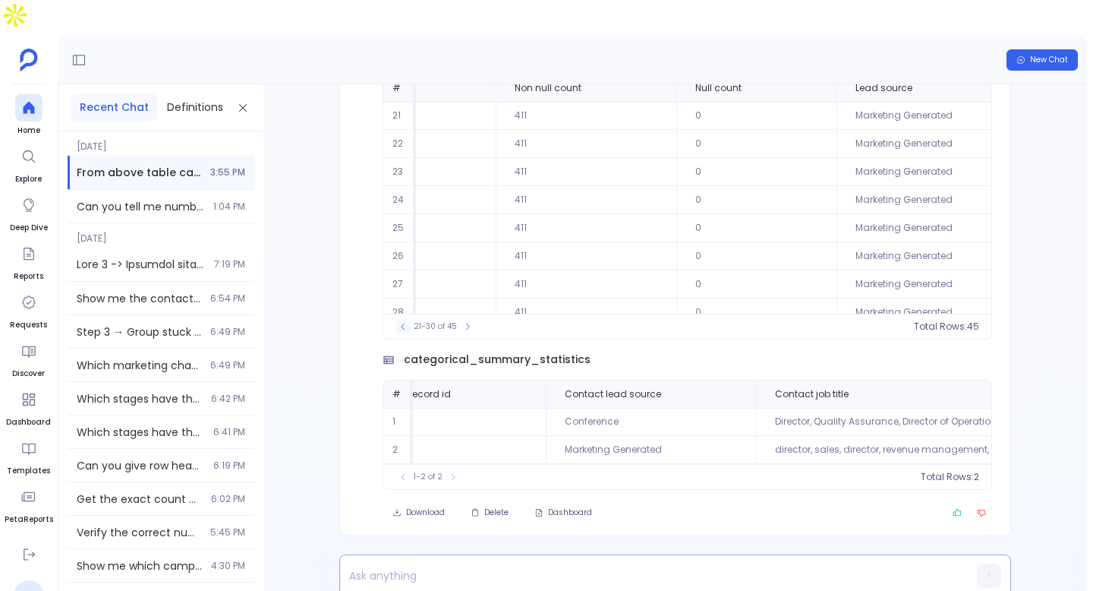
click at [401, 322] on icon at bounding box center [403, 326] width 9 height 9
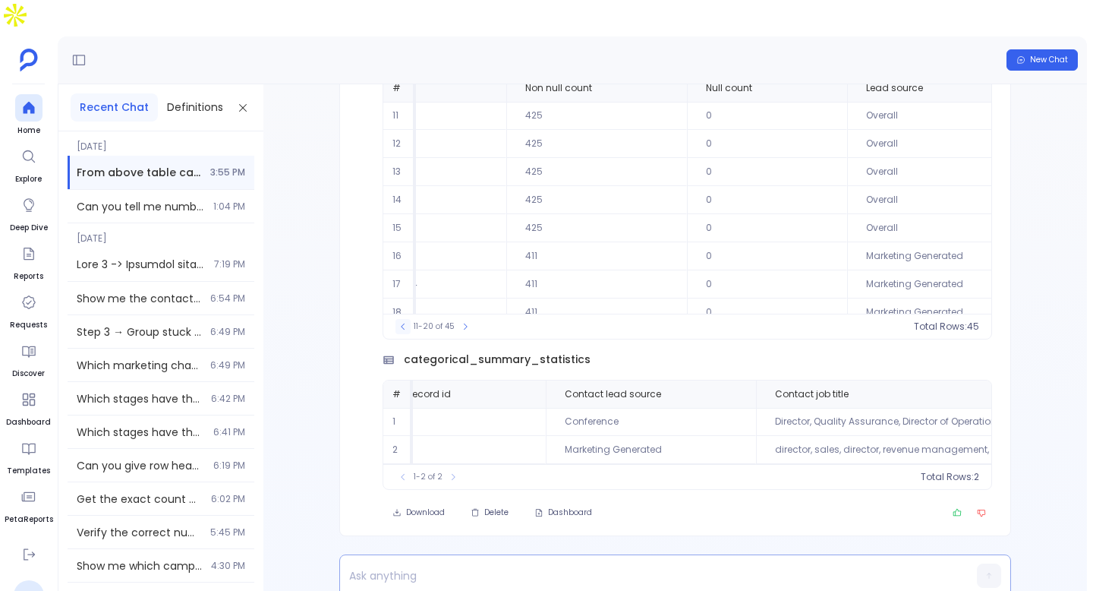
click at [401, 322] on icon at bounding box center [403, 326] width 9 height 9
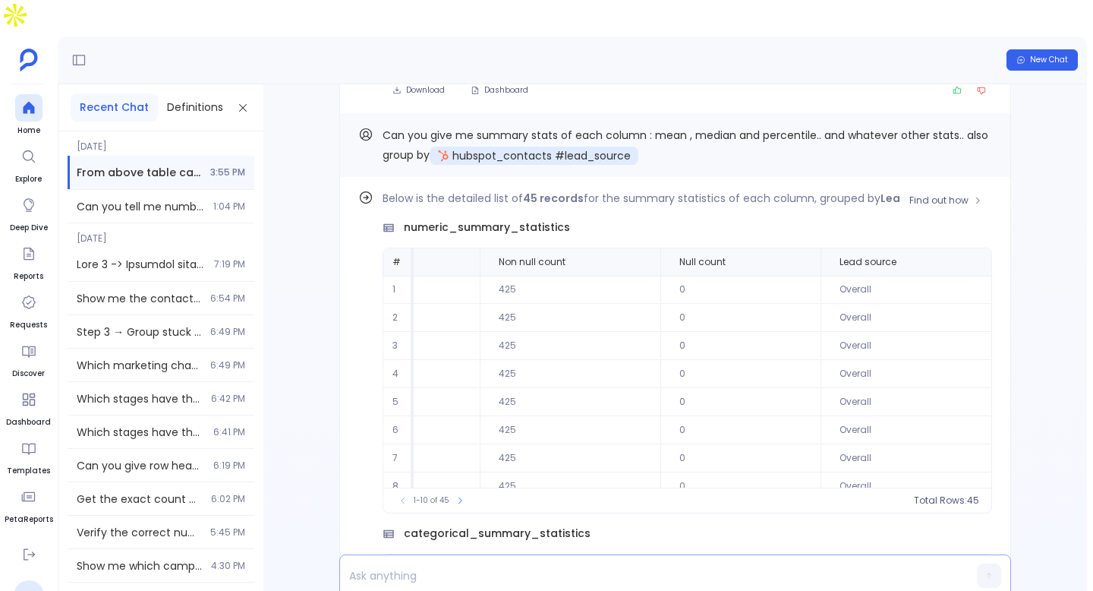
scroll to position [0, 0]
click at [459, 497] on icon at bounding box center [461, 500] width 4 height 6
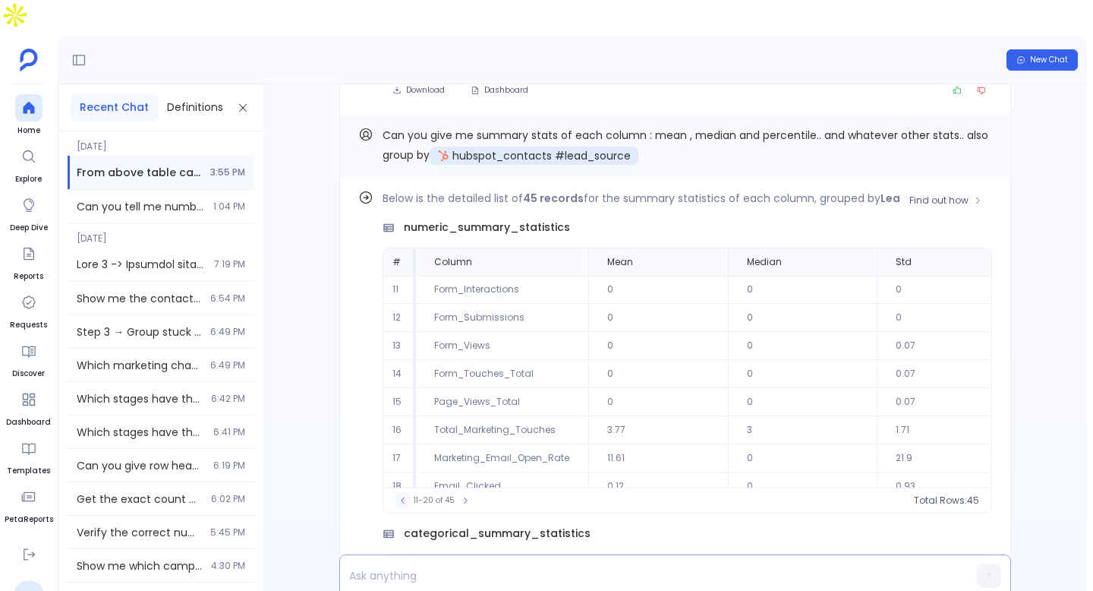
click at [399, 496] on icon at bounding box center [403, 500] width 9 height 9
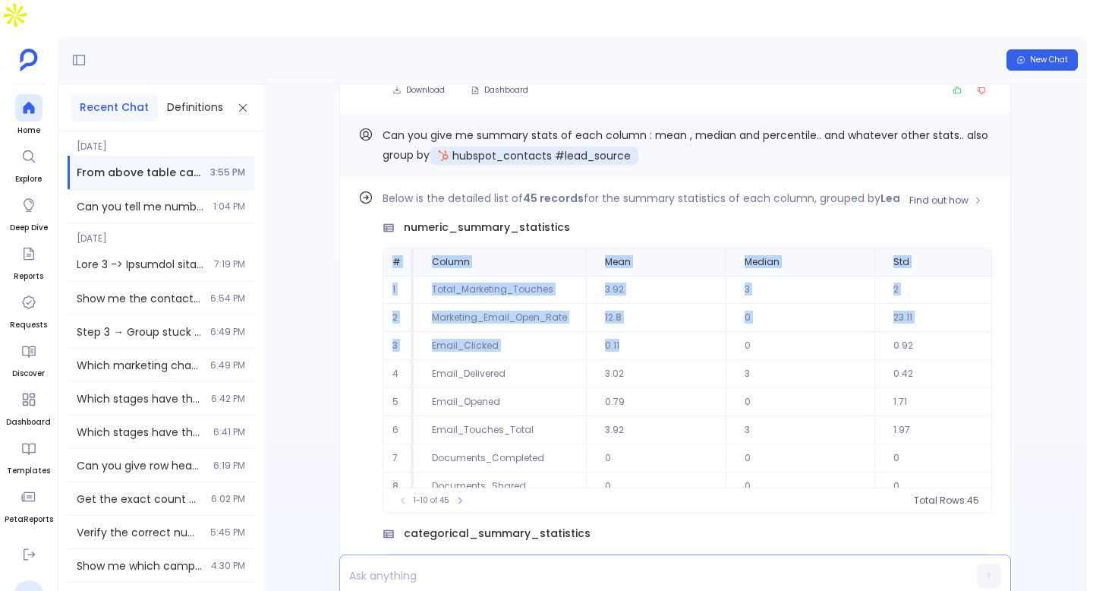
drag, startPoint x: 393, startPoint y: 223, endPoint x: 750, endPoint y: 384, distance: 391.4
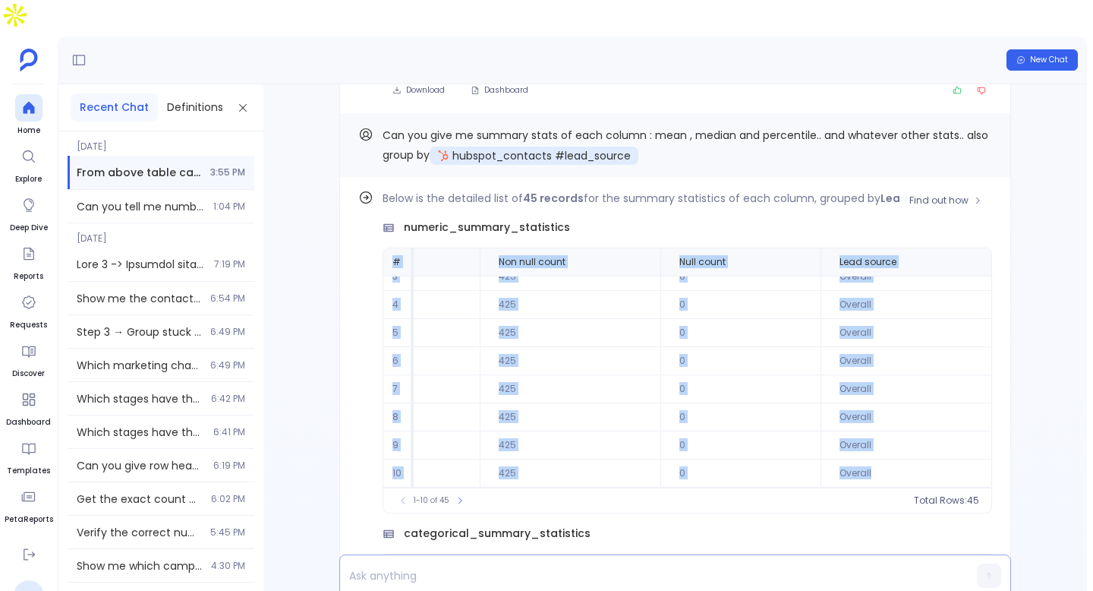
click at [904, 459] on td "Overall" at bounding box center [906, 473] width 171 height 28
copy table "# Column Mean Median Std Min Max Q25 Q75 P90 P95 Non null count Null count Lead…"
